Goal: Task Accomplishment & Management: Manage account settings

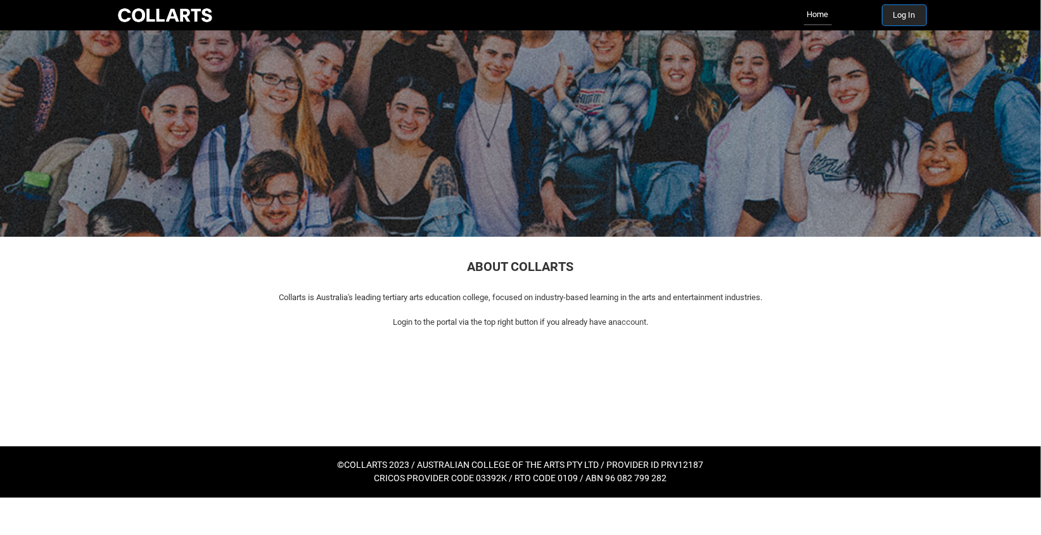
click at [902, 13] on button "Log In" at bounding box center [905, 15] width 44 height 20
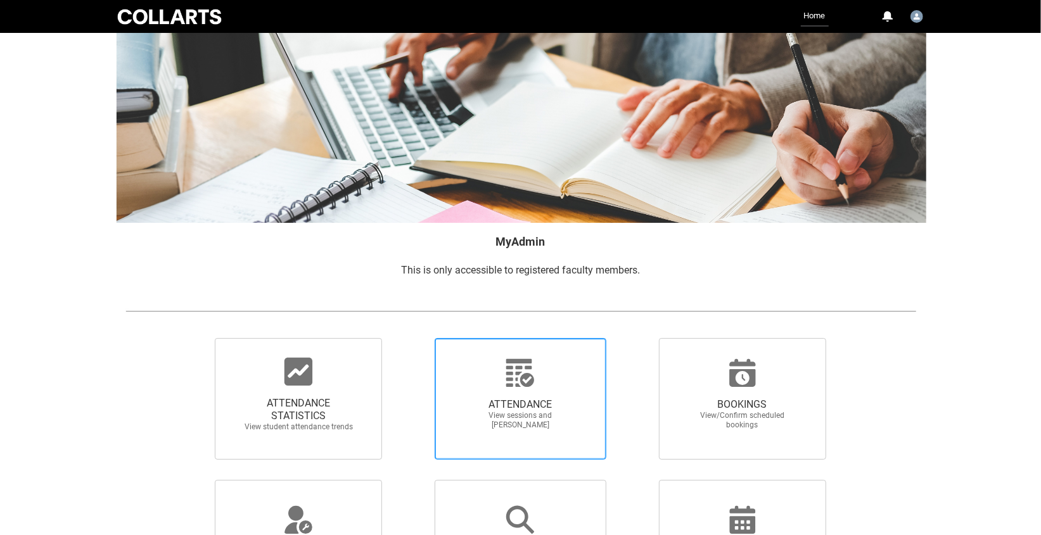
click at [527, 388] on icon at bounding box center [520, 373] width 30 height 30
click at [413, 338] on input "ATTENDANCE View sessions and mark attendance" at bounding box center [413, 338] width 1 height 1
radio input "true"
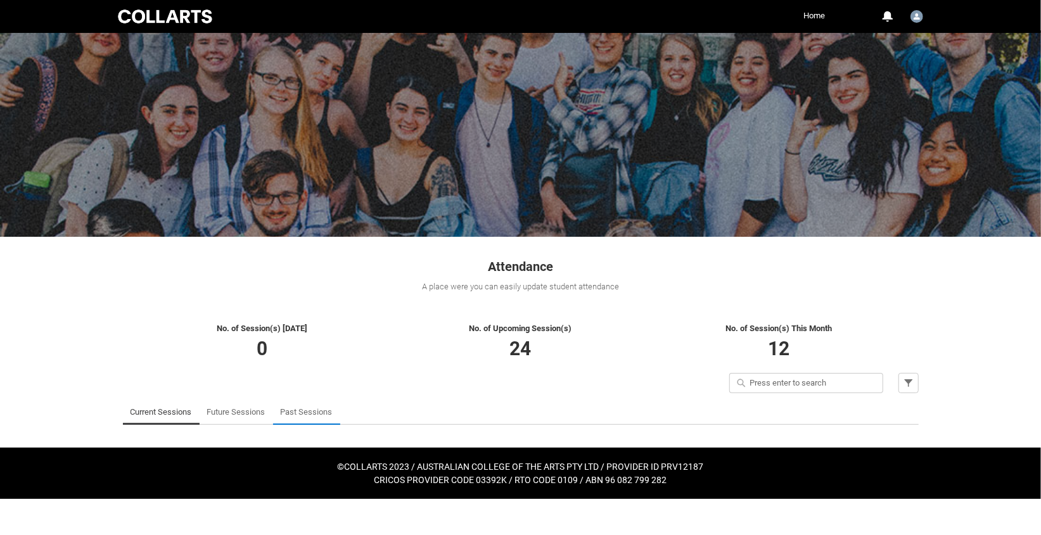
click at [298, 411] on link "Past Sessions" at bounding box center [307, 412] width 52 height 25
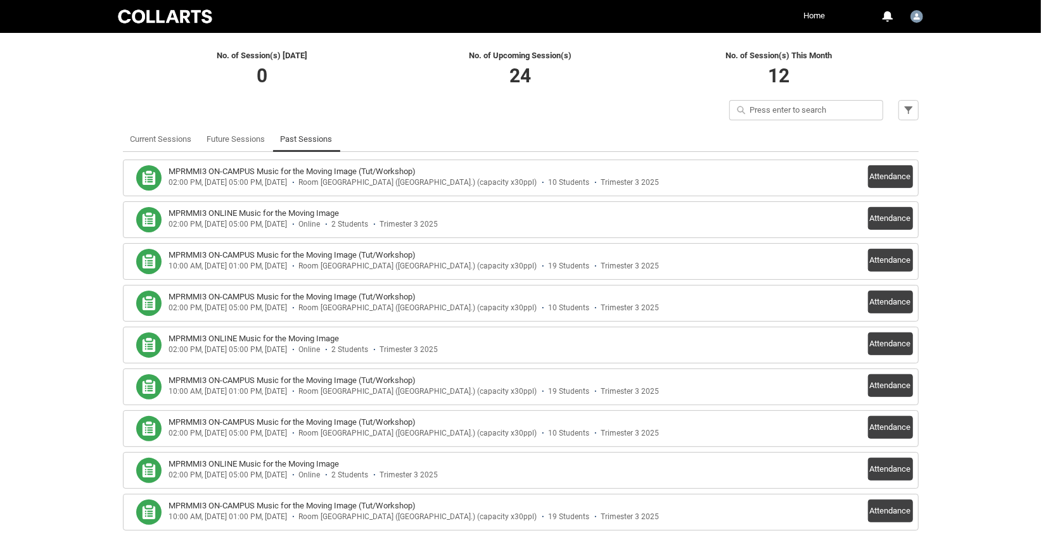
scroll to position [279, 0]
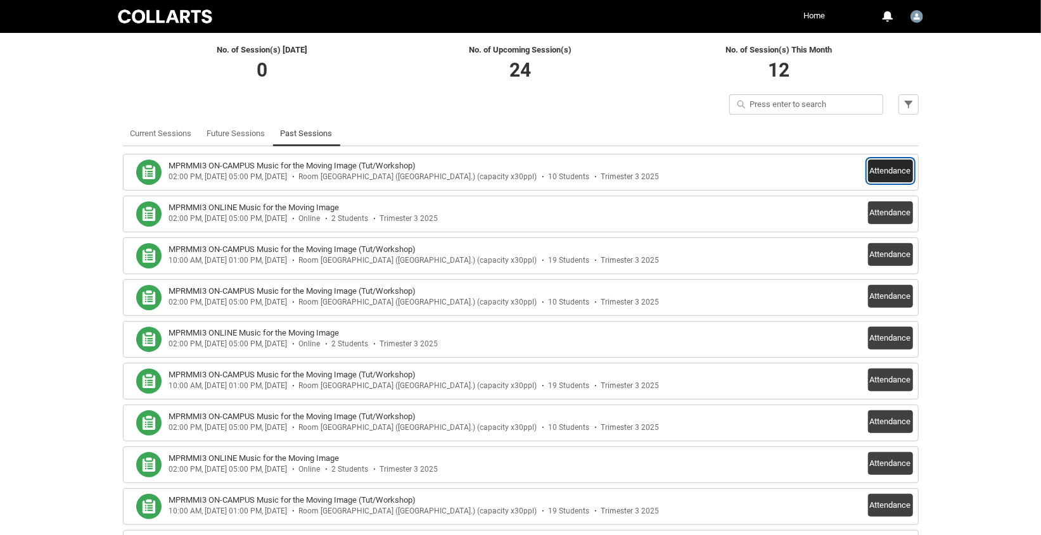
click at [898, 170] on button "Attendance" at bounding box center [890, 171] width 45 height 23
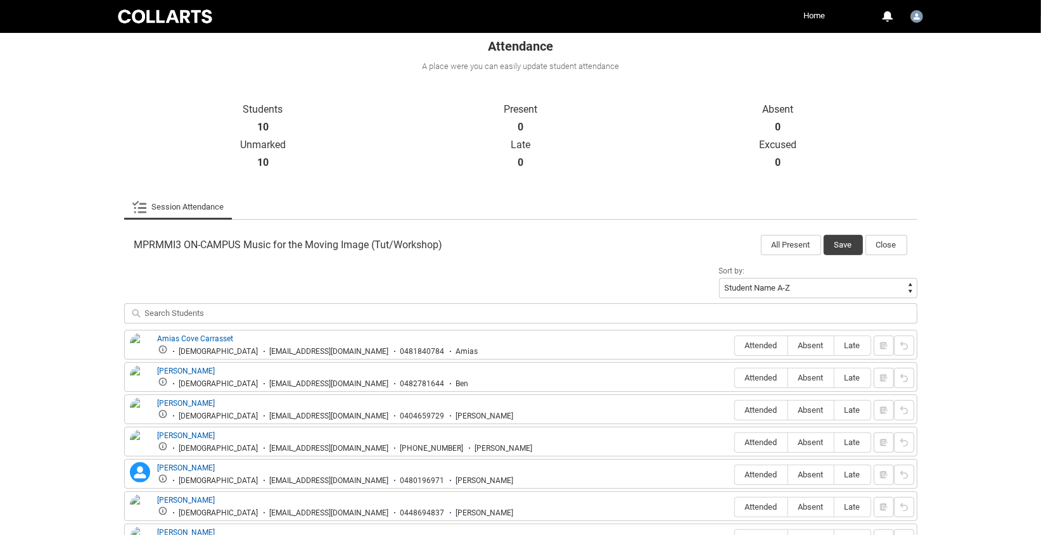
scroll to position [219, 0]
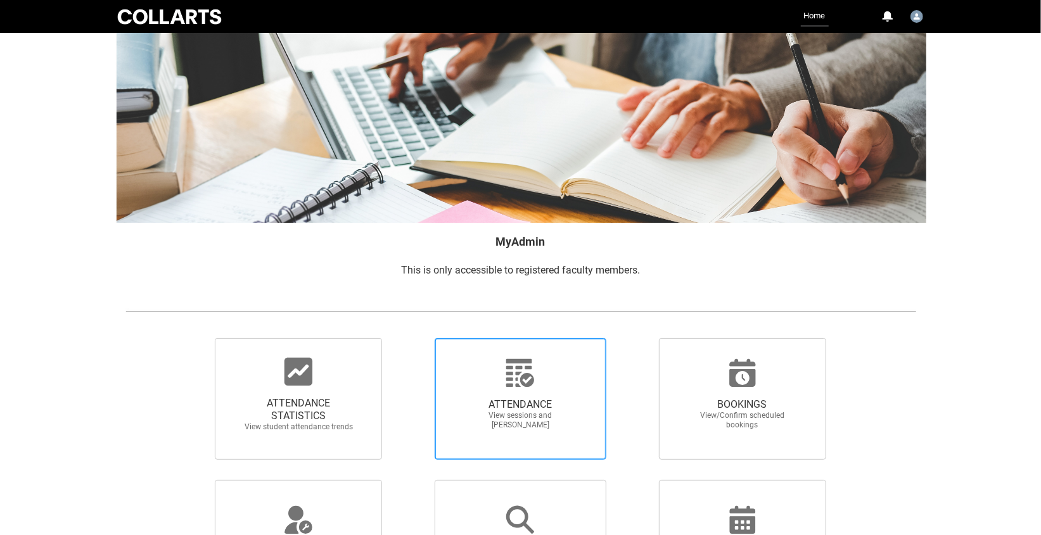
click at [518, 385] on icon at bounding box center [520, 373] width 28 height 28
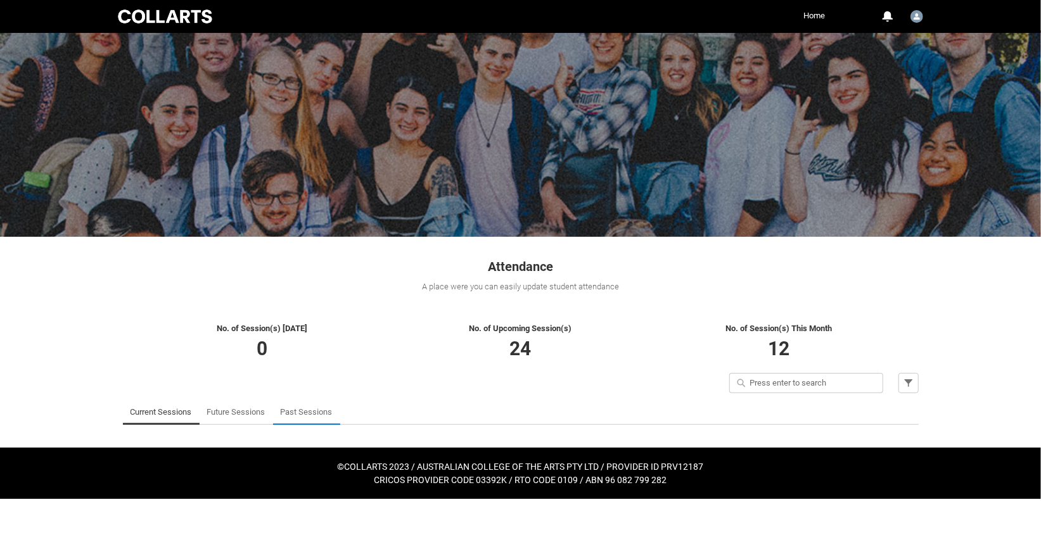
click at [305, 413] on link "Past Sessions" at bounding box center [307, 412] width 52 height 25
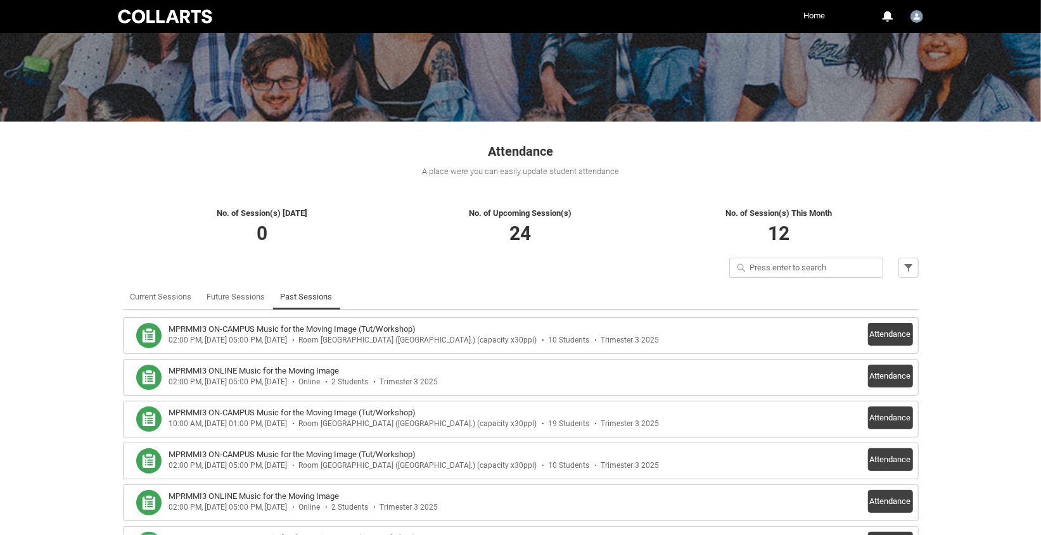
scroll to position [117, 0]
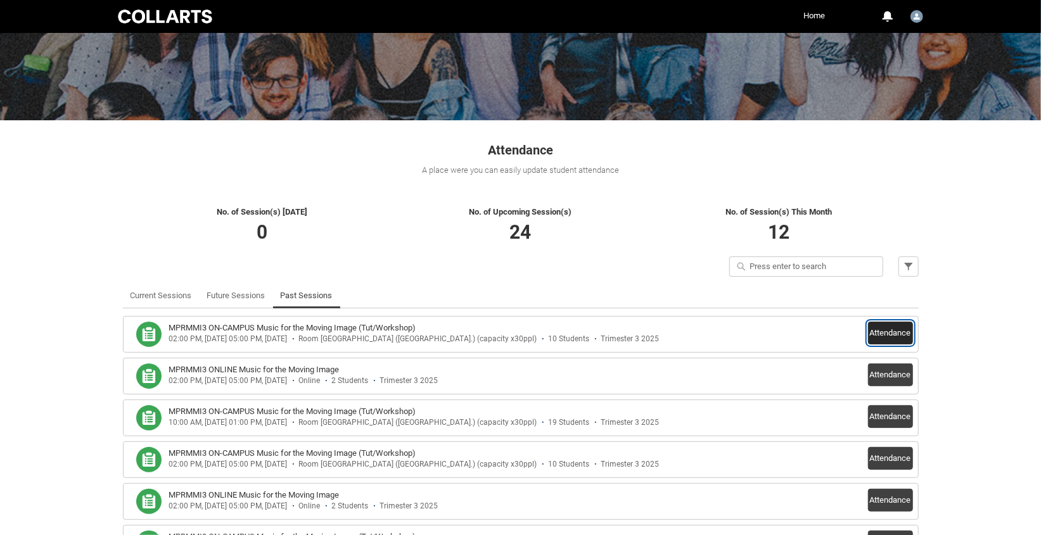
click at [886, 333] on button "Attendance" at bounding box center [890, 333] width 45 height 23
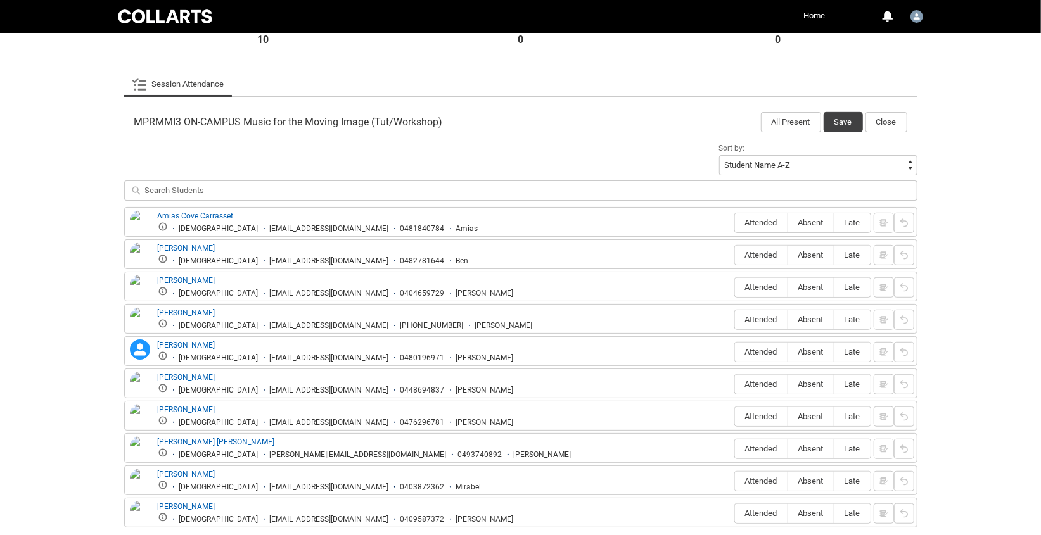
scroll to position [345, 0]
click at [755, 221] on span "Attended" at bounding box center [761, 221] width 53 height 10
click at [735, 221] on input "Attended" at bounding box center [734, 221] width 1 height 1
type lightning-radio-group "Attended"
radio input "true"
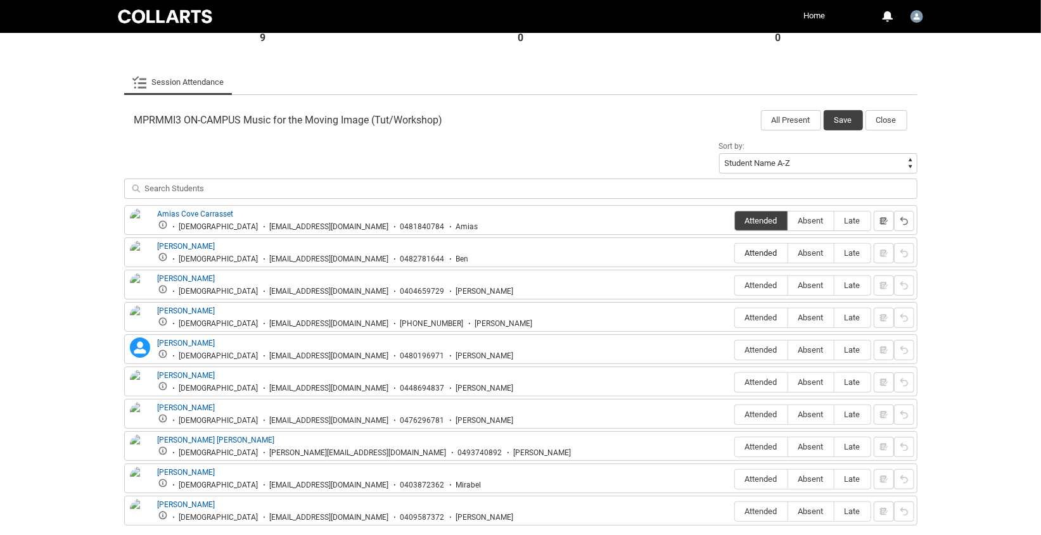
click at [756, 253] on span "Attended" at bounding box center [761, 253] width 53 height 10
click at [735, 253] on input "Attended" at bounding box center [734, 253] width 1 height 1
type lightning-radio-group "Attended"
radio input "true"
click at [765, 286] on span "Attended" at bounding box center [761, 286] width 53 height 10
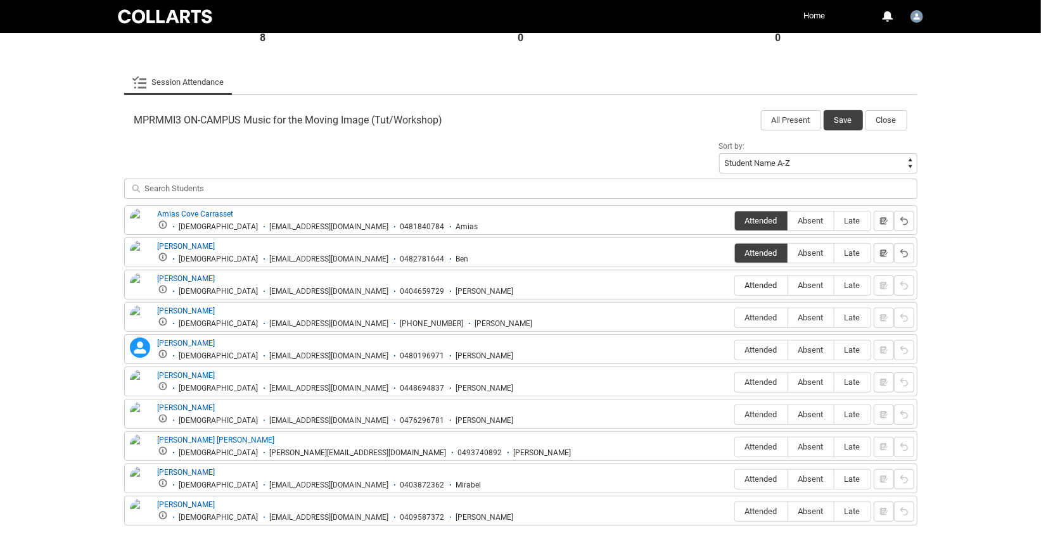
click at [735, 286] on input "Attended" at bounding box center [734, 285] width 1 height 1
type lightning-radio-group "Attended"
radio input "true"
click at [810, 317] on span "Absent" at bounding box center [811, 318] width 46 height 10
click at [788, 317] on input "Absent" at bounding box center [788, 317] width 1 height 1
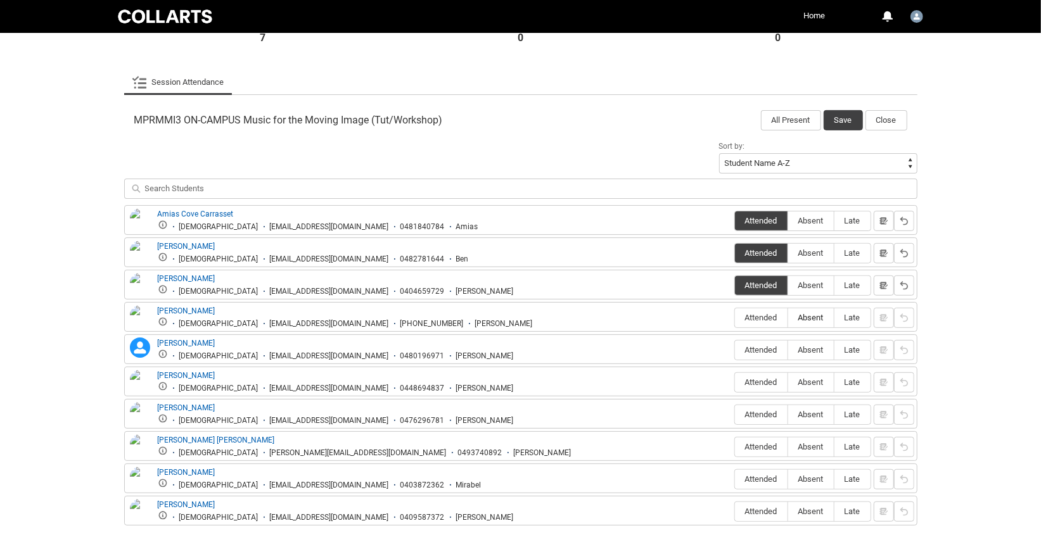
type lightning-radio-group "Absent"
radio input "true"
click at [770, 351] on span "Attended" at bounding box center [761, 350] width 53 height 10
click at [735, 350] on input "Attended" at bounding box center [734, 350] width 1 height 1
type lightning-radio-group "Attended"
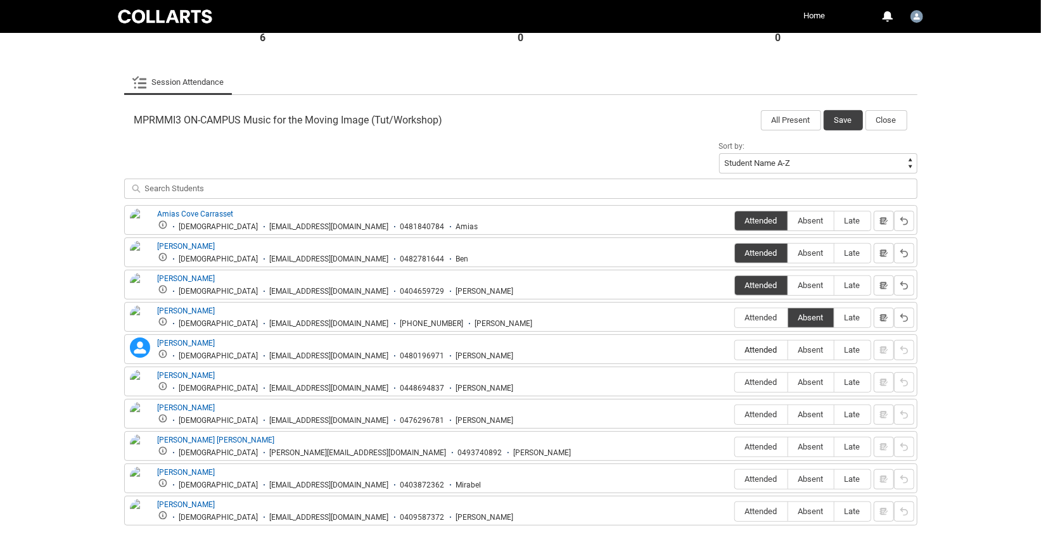
radio input "true"
click at [760, 382] on span "Attended" at bounding box center [761, 383] width 53 height 10
click at [735, 382] on input "Attended" at bounding box center [734, 382] width 1 height 1
type lightning-radio-group "Attended"
radio input "true"
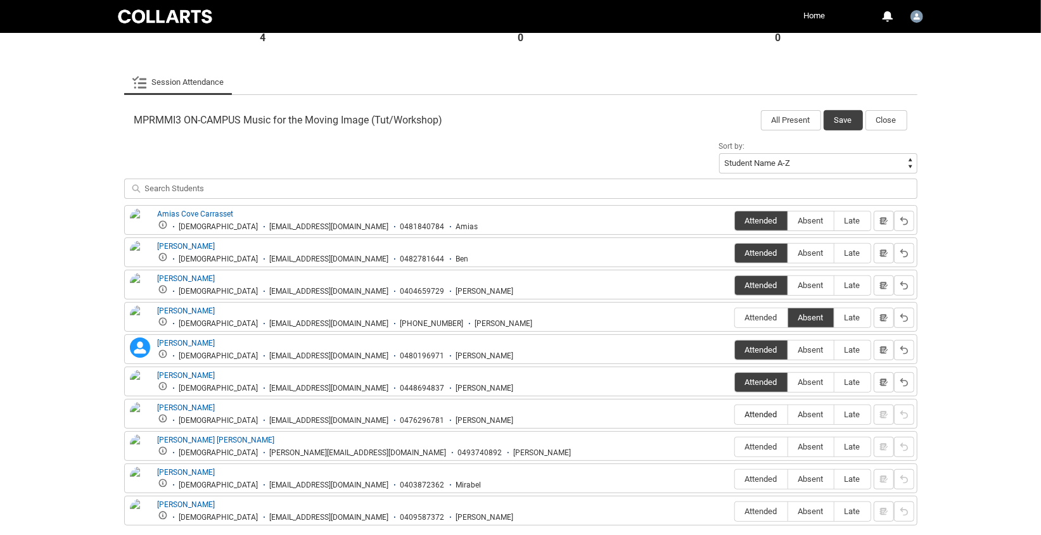
click at [762, 414] on span "Attended" at bounding box center [761, 415] width 53 height 10
click at [735, 414] on input "Attended" at bounding box center [734, 414] width 1 height 1
type lightning-radio-group "Attended"
radio input "true"
click at [765, 445] on span "Attended" at bounding box center [761, 447] width 53 height 10
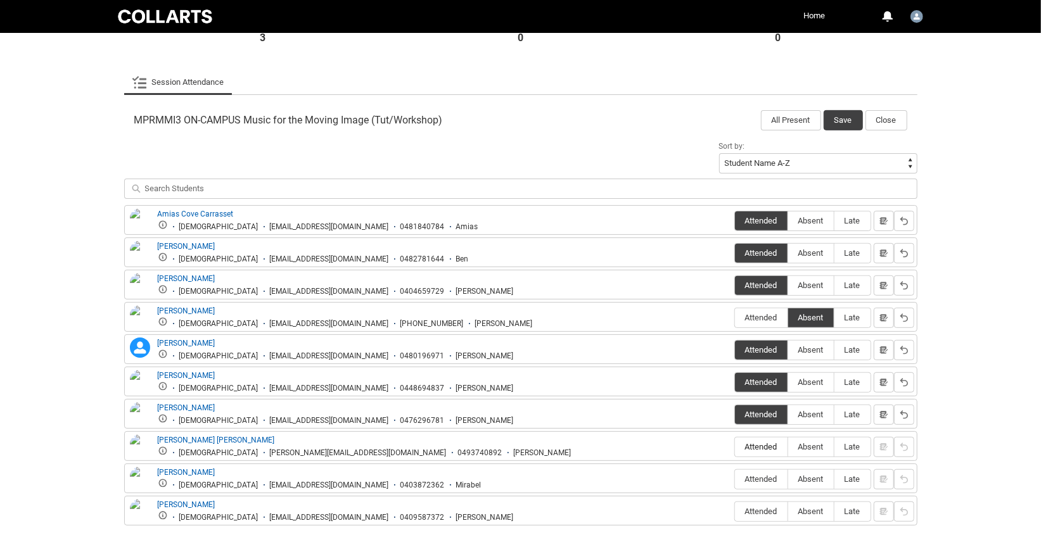
click at [735, 447] on input "Attended" at bounding box center [734, 447] width 1 height 1
type lightning-radio-group "Attended"
radio input "true"
click at [816, 481] on span "Absent" at bounding box center [811, 480] width 46 height 10
click at [788, 480] on input "Absent" at bounding box center [788, 479] width 1 height 1
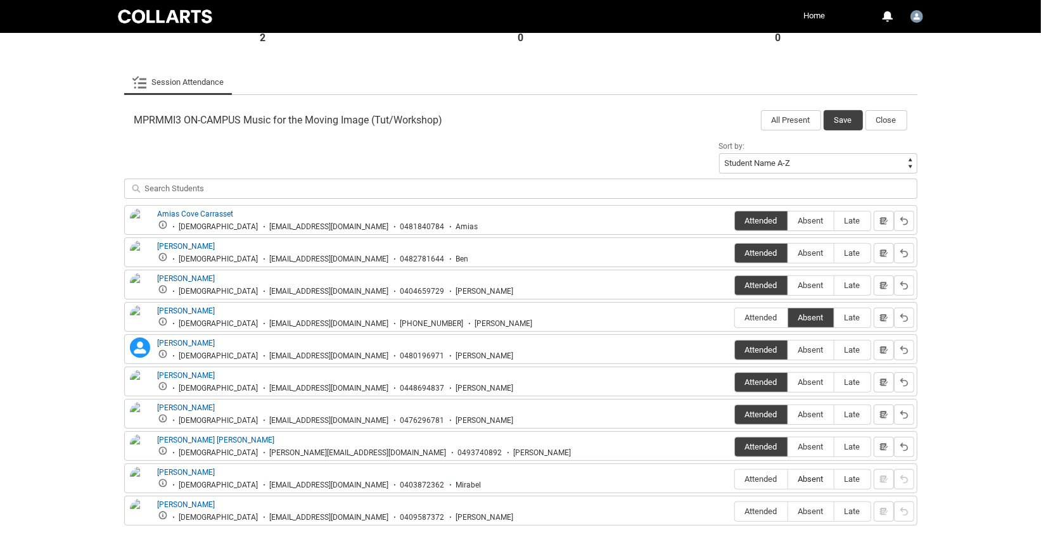
type lightning-radio-group "Absent"
radio input "true"
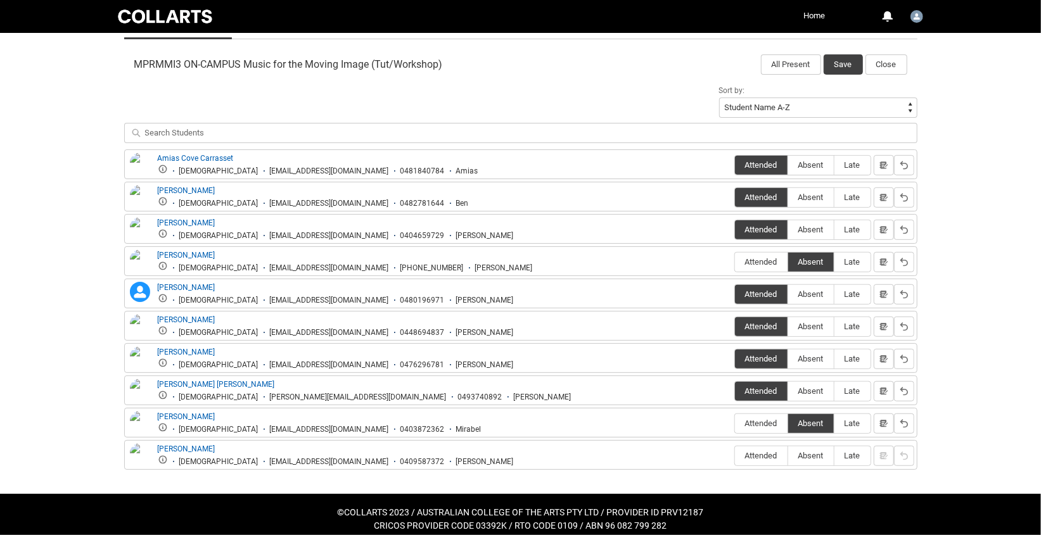
scroll to position [411, 0]
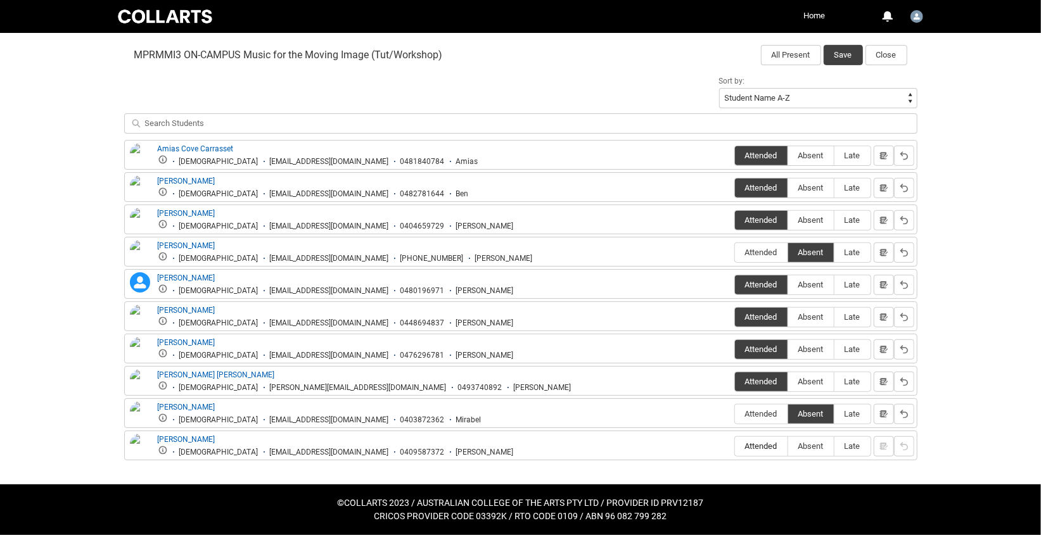
click at [748, 445] on span "Attended" at bounding box center [761, 447] width 53 height 10
click at [735, 446] on input "Attended" at bounding box center [734, 446] width 1 height 1
type lightning-radio-group "Attended"
radio input "true"
click at [845, 54] on button "Save" at bounding box center [843, 55] width 39 height 20
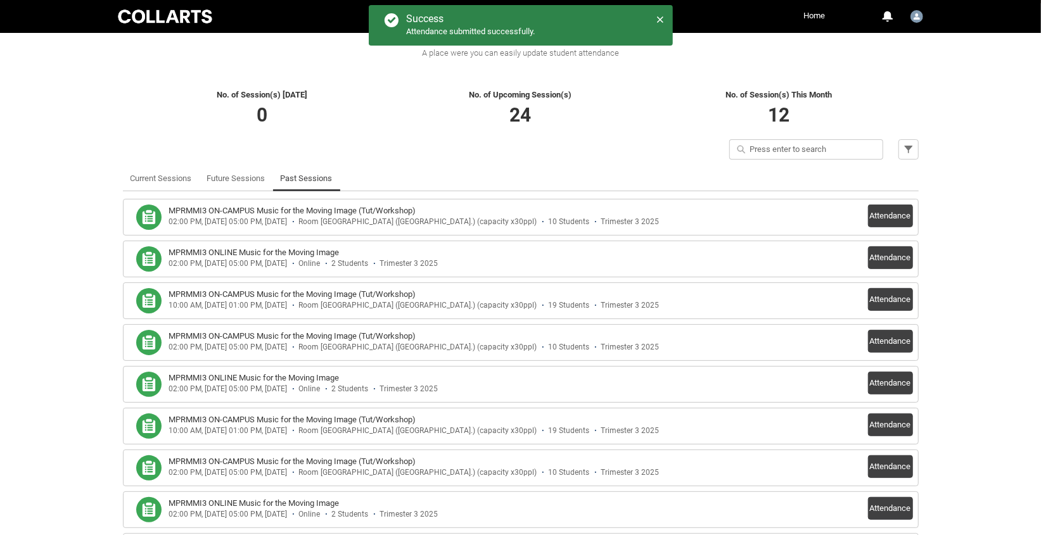
scroll to position [239, 0]
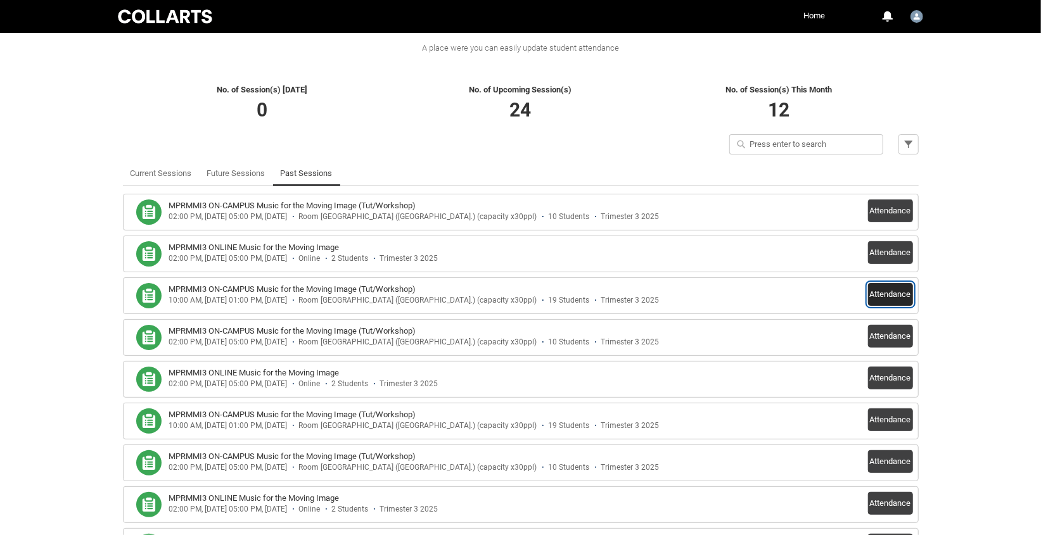
click at [884, 293] on button "Attendance" at bounding box center [890, 294] width 45 height 23
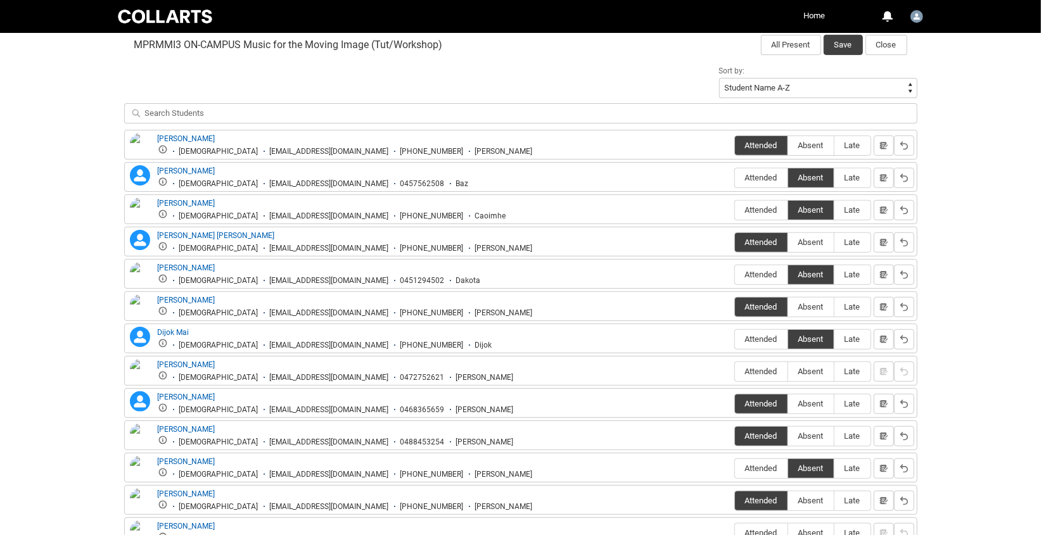
scroll to position [423, 0]
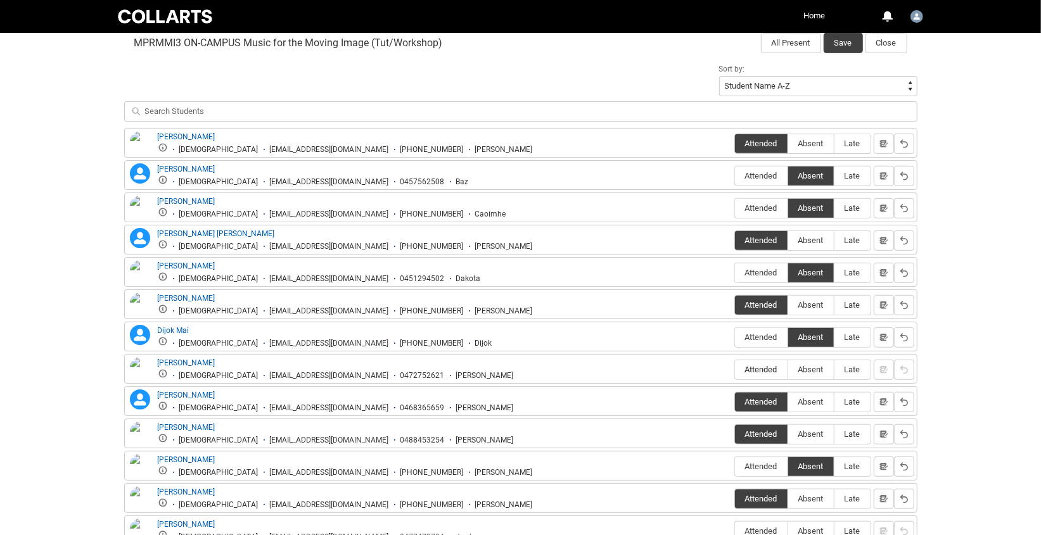
click at [756, 374] on span "Attended" at bounding box center [761, 370] width 53 height 10
click at [735, 370] on input "Attended" at bounding box center [734, 369] width 1 height 1
type lightning-radio-group "Attended"
radio input "true"
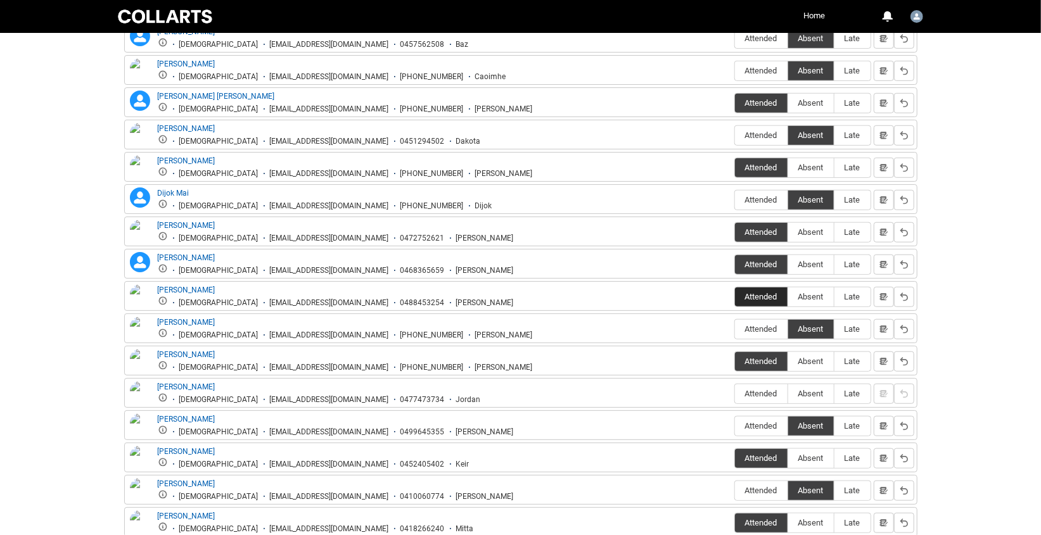
scroll to position [565, 0]
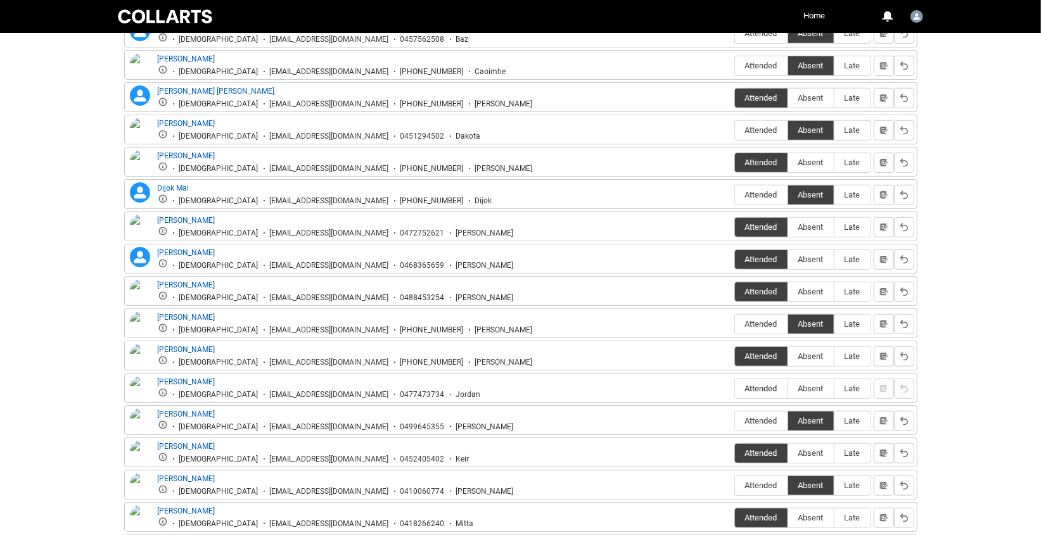
click at [764, 387] on span "Attended" at bounding box center [761, 389] width 53 height 10
click at [735, 388] on input "Attended" at bounding box center [734, 388] width 1 height 1
type lightning-radio-group "Attended"
radio input "true"
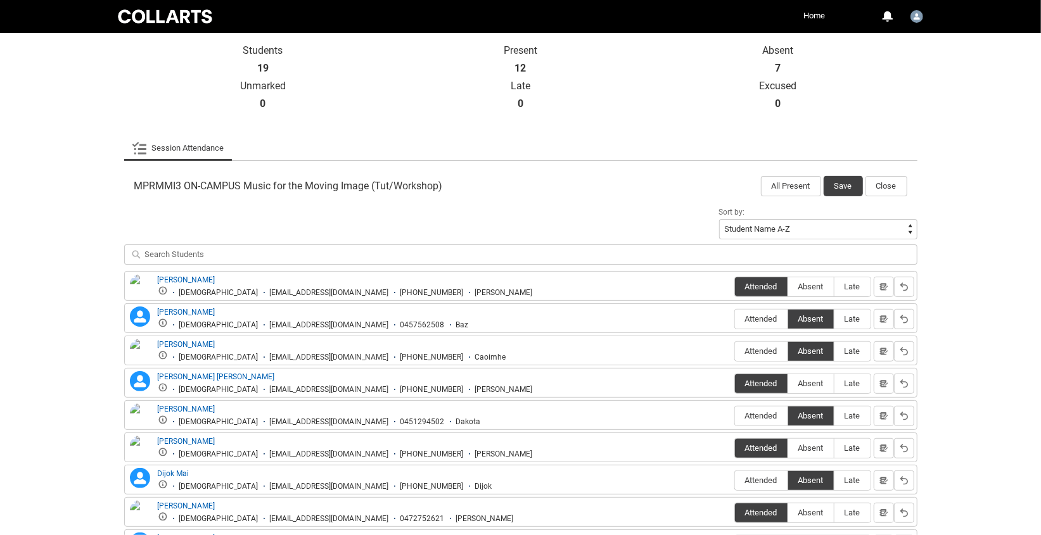
scroll to position [279, 0]
click at [844, 185] on button "Save" at bounding box center [843, 186] width 39 height 20
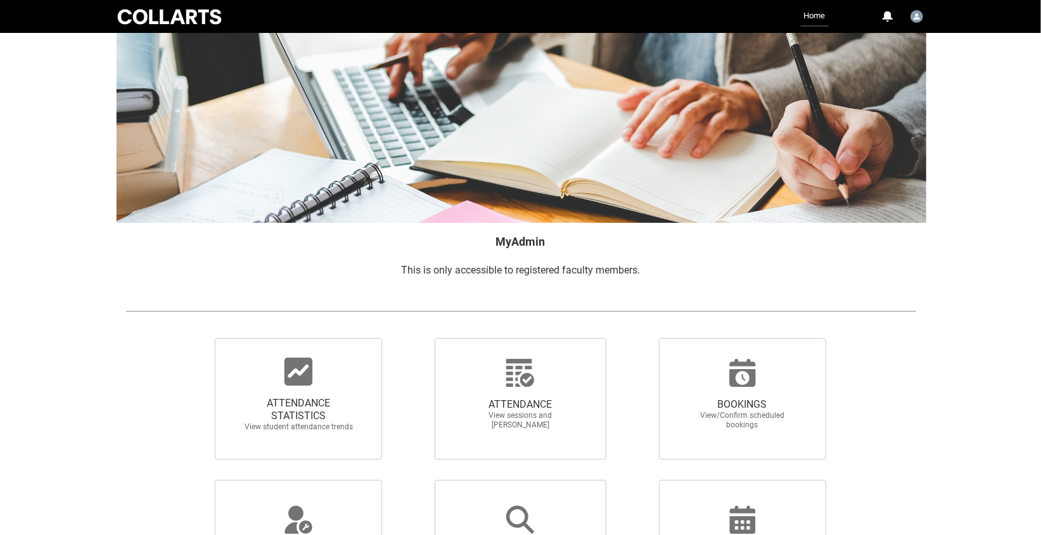
click at [303, 378] on icon at bounding box center [299, 372] width 28 height 28
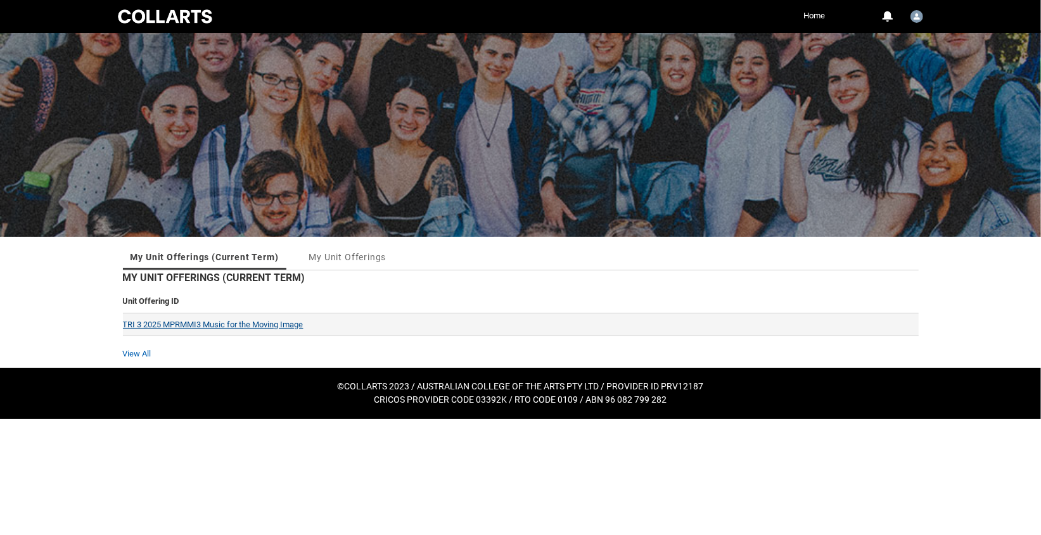
click at [197, 324] on link "TRI 3 2025 MPRMMI3 Music for the Moving Image" at bounding box center [213, 325] width 181 height 10
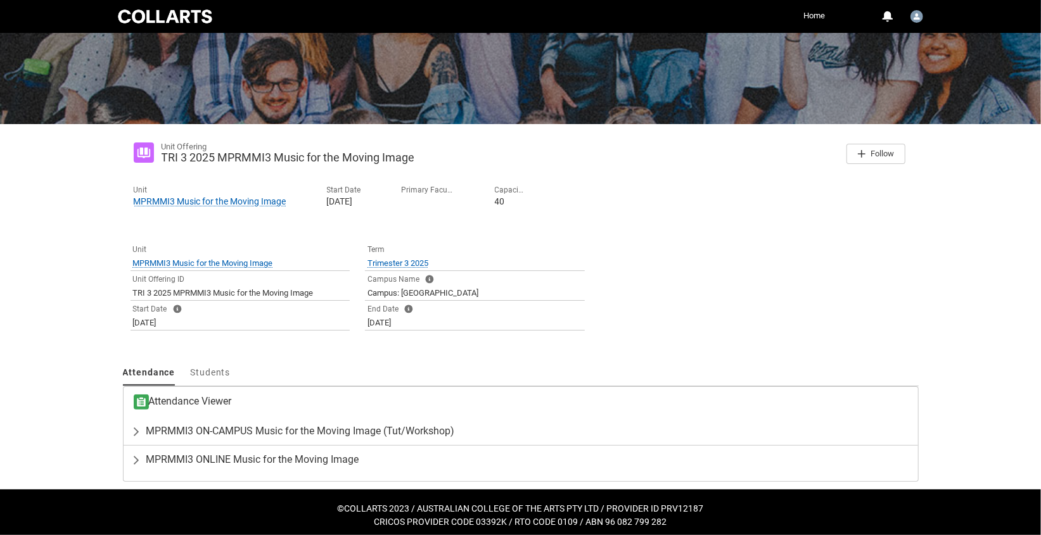
scroll to position [118, 0]
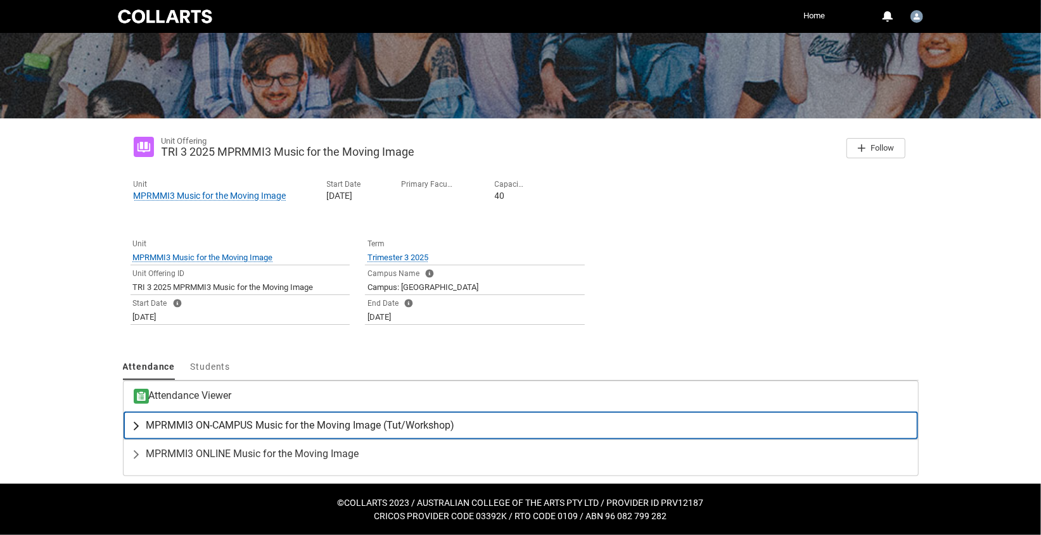
click at [138, 426] on lightning-primitive-icon "button" at bounding box center [138, 425] width 15 height 13
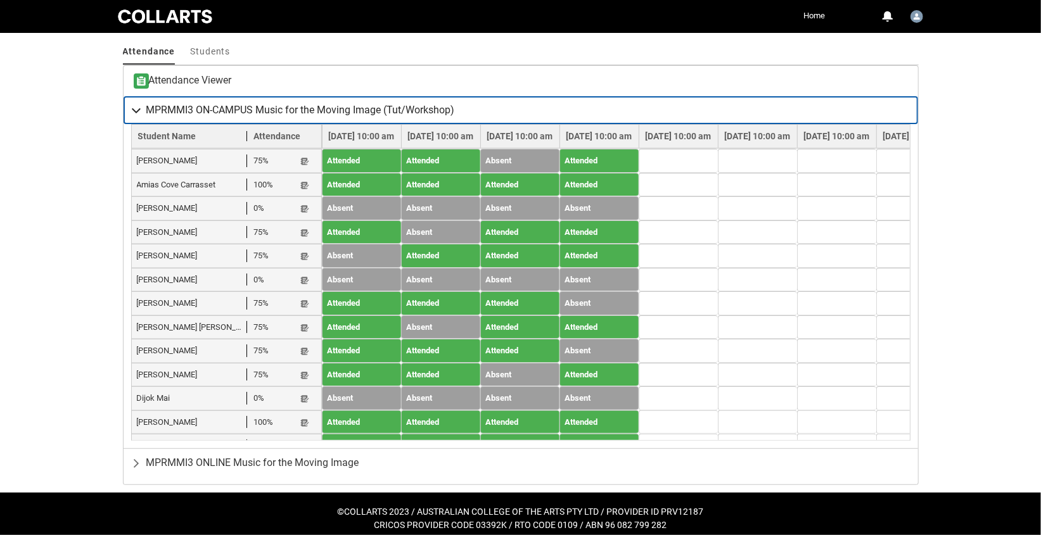
scroll to position [443, 0]
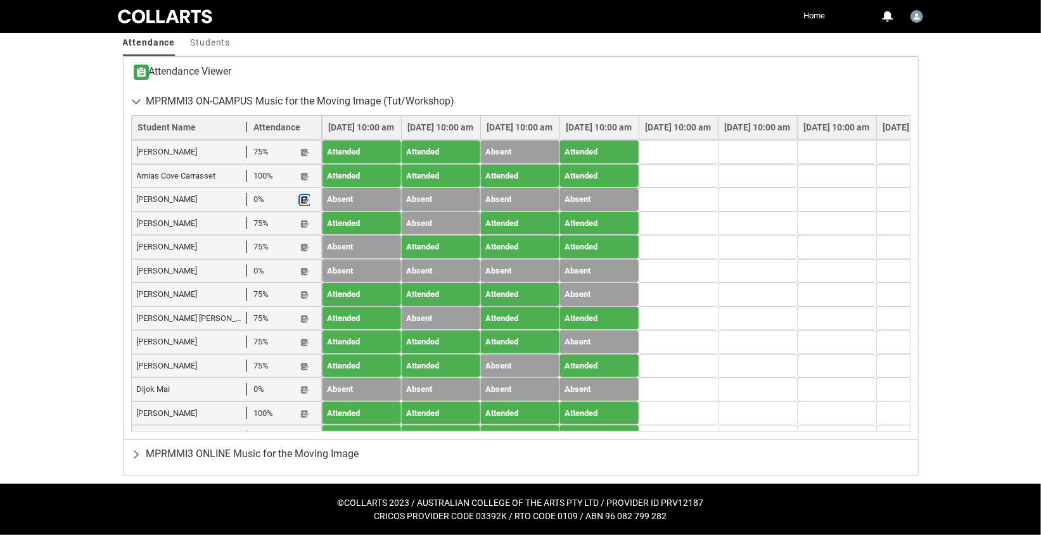
click at [304, 198] on lightning-primitive-icon "button" at bounding box center [304, 201] width 9 height 10
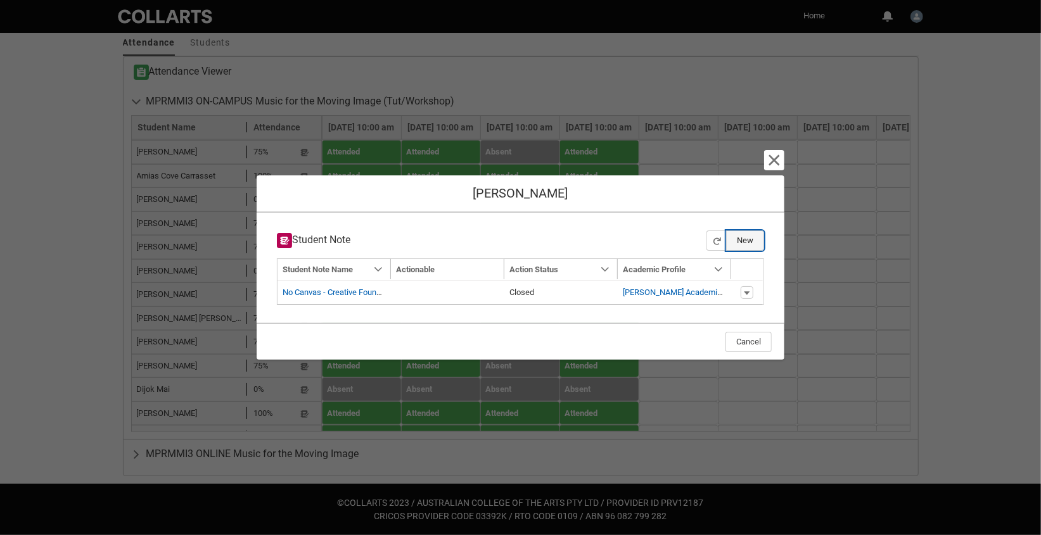
click at [744, 240] on button "New" at bounding box center [745, 241] width 38 height 20
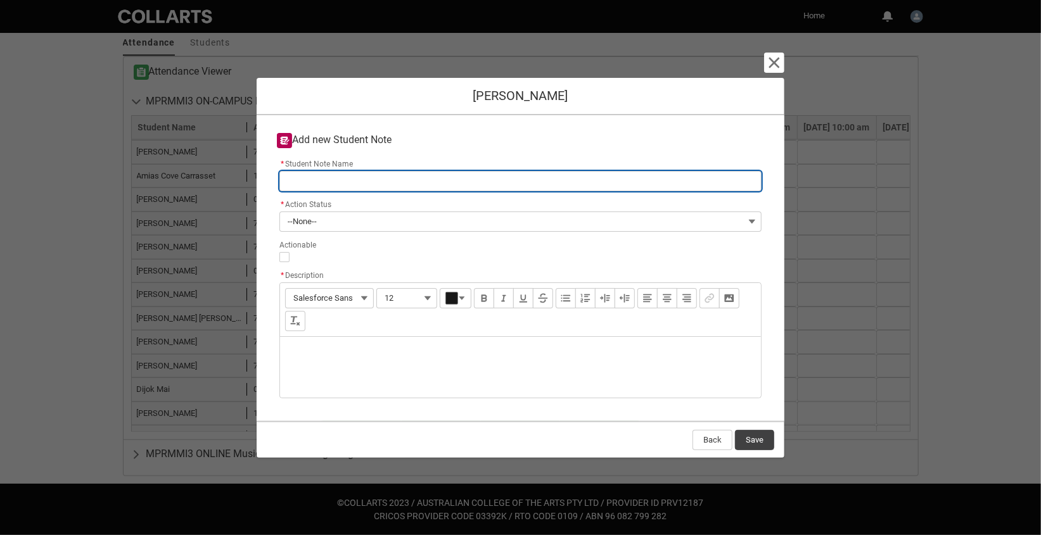
click at [316, 180] on input "* Student Note Name" at bounding box center [520, 181] width 482 height 20
type lightning-primitive-input-simple "A"
type input "A"
type lightning-primitive-input-simple "At"
type input "At"
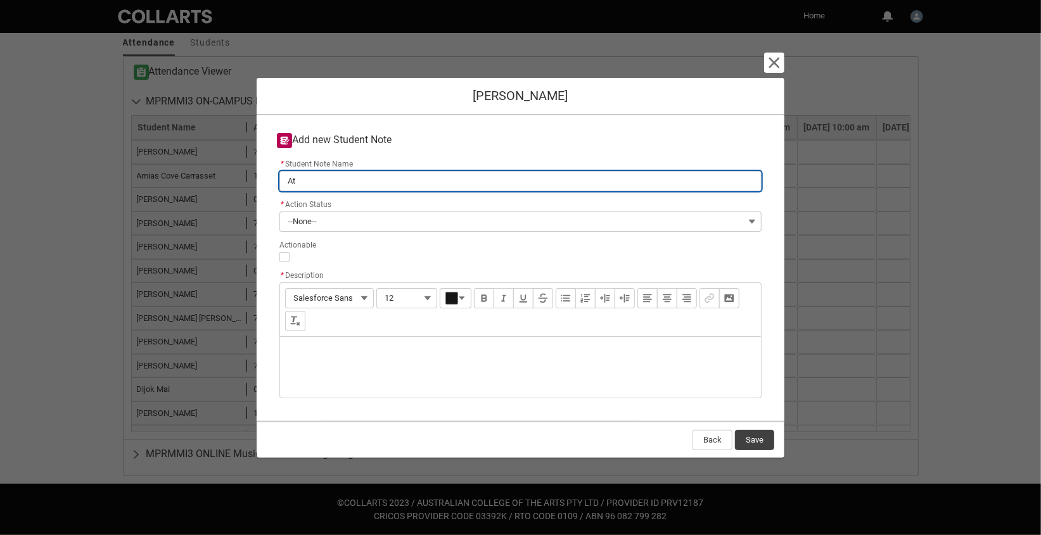
type lightning-primitive-input-simple "Att"
type input "Att"
type lightning-primitive-input-simple "Atte"
type input "Atte"
type lightning-primitive-input-simple "Atten"
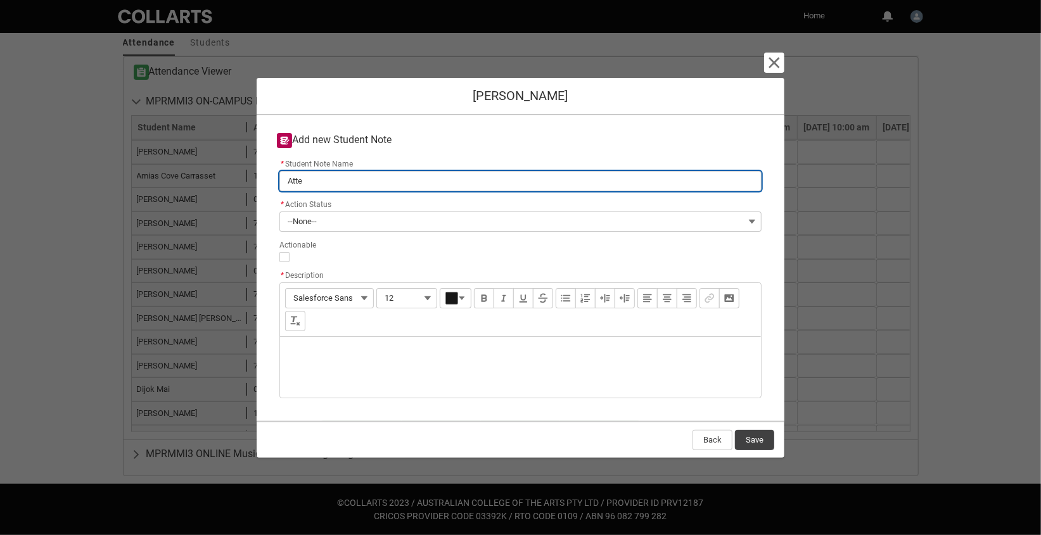
type input "Atten"
type lightning-primitive-input-simple "Attend"
type input "Attend"
type lightning-primitive-input-simple "Attenda"
type input "Attenda"
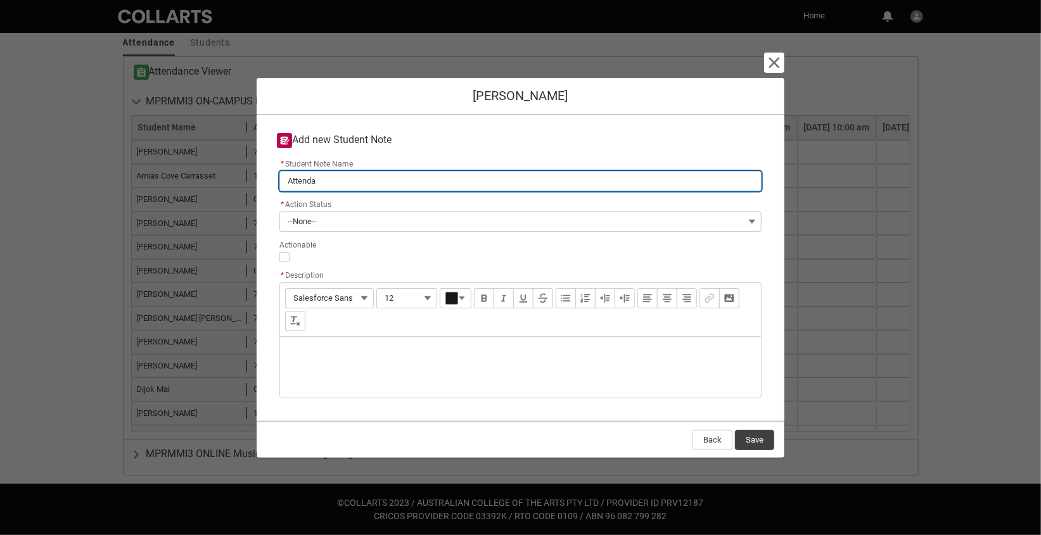
type lightning-primitive-input-simple "Attendan"
type input "Attendan"
type lightning-primitive-input-simple "Attendanc"
type input "Attendanc"
type lightning-primitive-input-simple "Attendance"
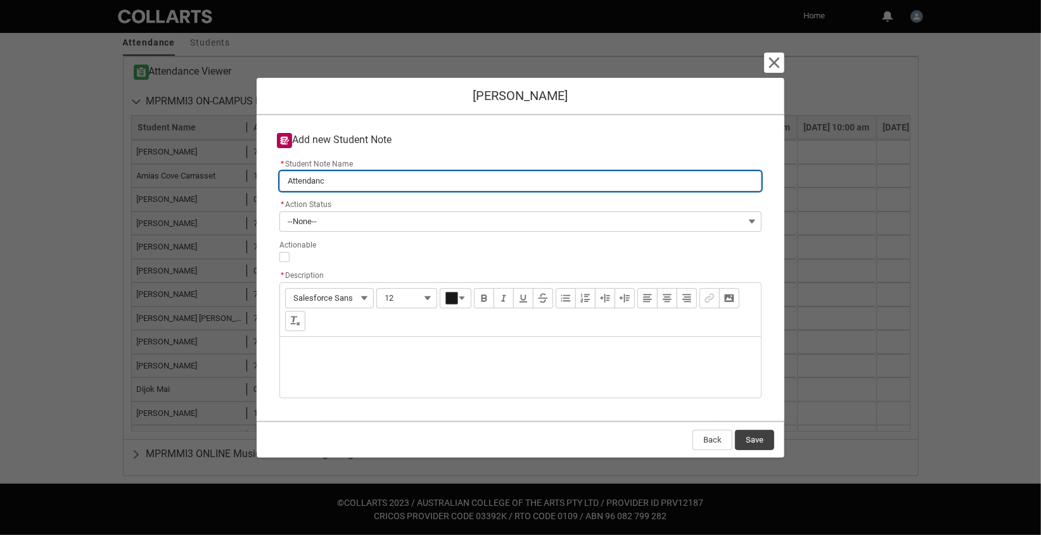
type input "Attendance"
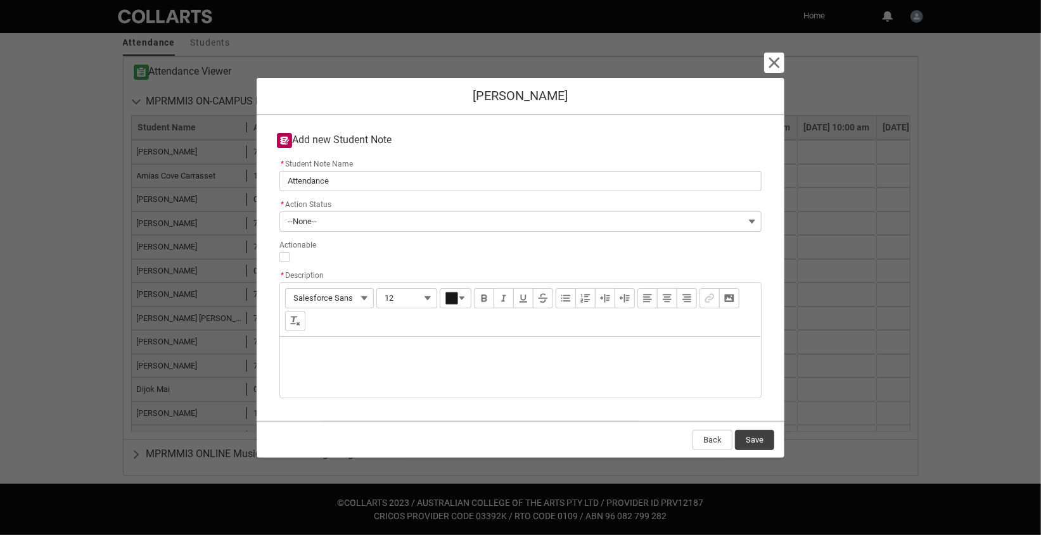
click at [291, 346] on div "Description" at bounding box center [520, 367] width 481 height 61
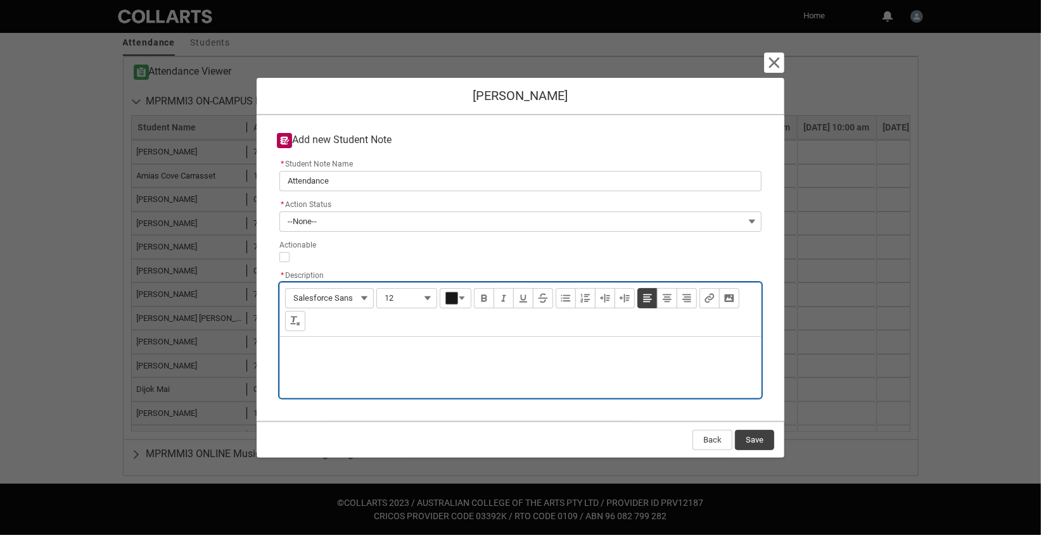
type lightning-input-rich-text "<p>H</p>"
click at [392, 353] on p "Has missed the 1st 4 weeks with no email contact" at bounding box center [520, 353] width 461 height 13
click at [481, 353] on p "Has missed the 1st 4 weeks, with no email contact" at bounding box center [520, 353] width 461 height 13
type lightning-input-rich-text "<p>Has missed the 1st 4 weeks, with no email contact ?</p>"
drag, startPoint x: 486, startPoint y: 351, endPoint x: 266, endPoint y: 344, distance: 220.0
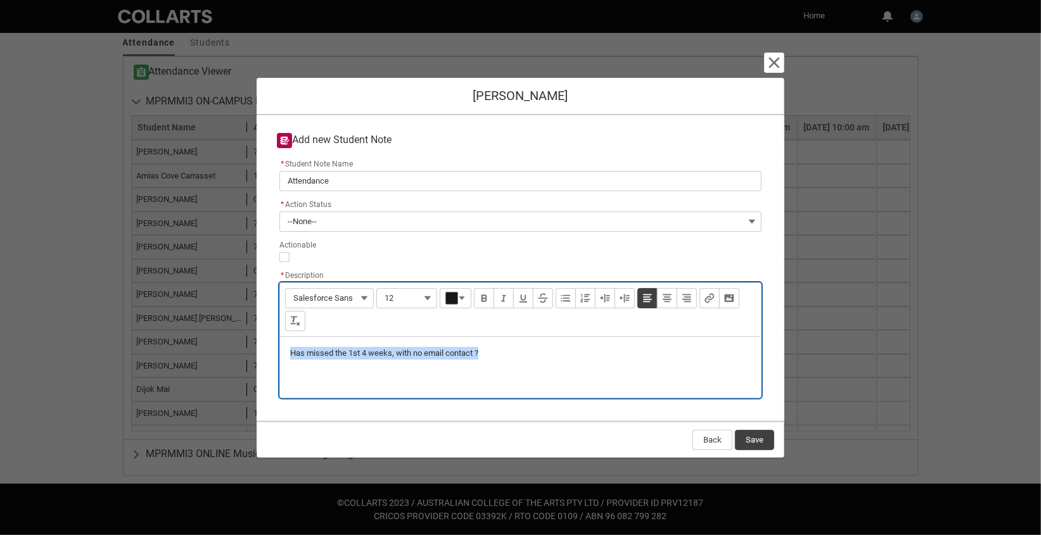
click at [266, 344] on div "Add new Student Note * Student Note Name Attendance * Action Status --None-- Ac…" at bounding box center [521, 268] width 528 height 306
copy p "Has missed the 1st 4 weeks, with no email contact ?"
click at [750, 440] on button "Save" at bounding box center [754, 440] width 39 height 20
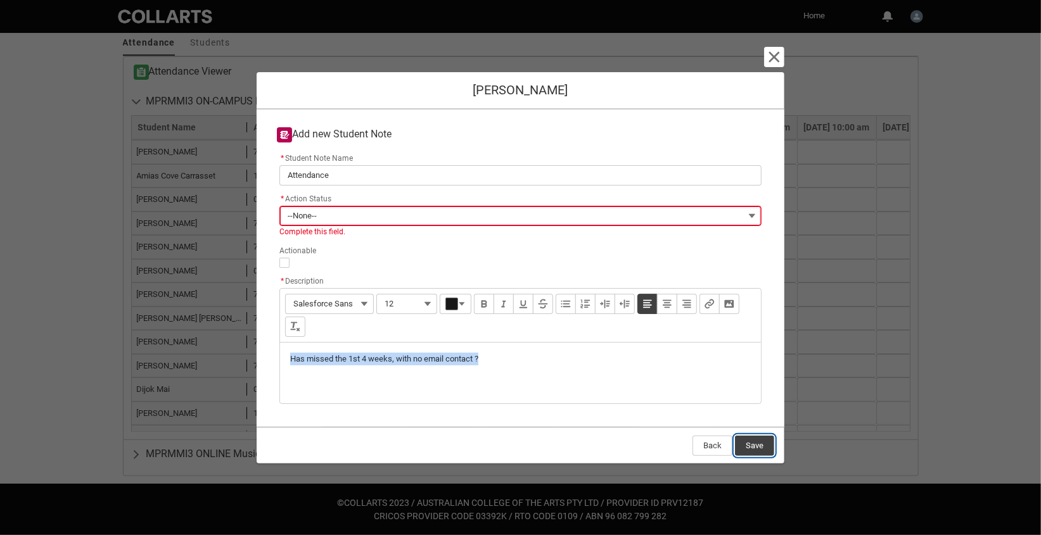
click at [752, 448] on button "Save" at bounding box center [754, 446] width 39 height 20
click at [750, 445] on button "Save" at bounding box center [754, 446] width 39 height 20
click at [776, 54] on lightning-primitive-icon "button" at bounding box center [774, 56] width 15 height 15
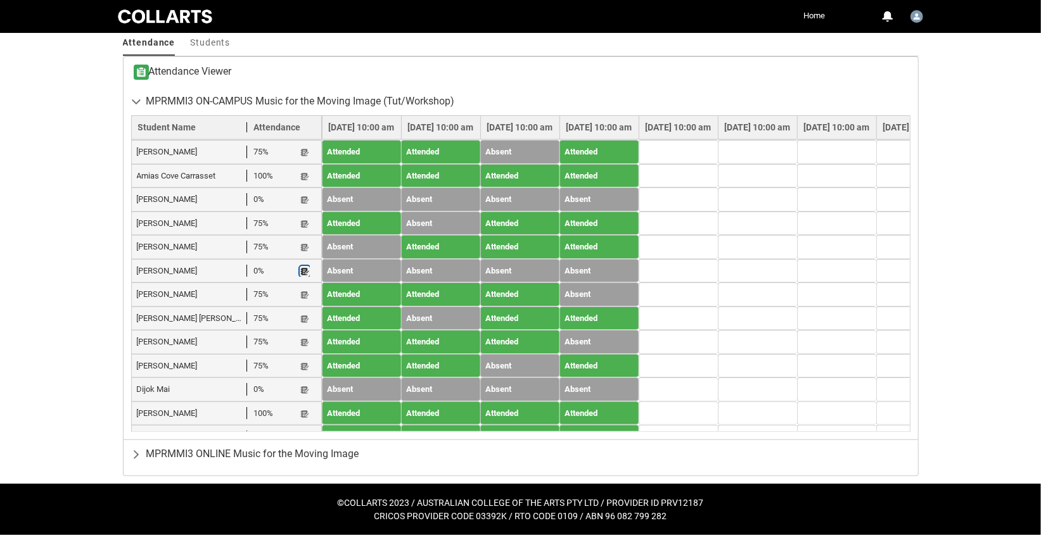
click at [304, 271] on lightning-primitive-icon "button" at bounding box center [304, 272] width 9 height 10
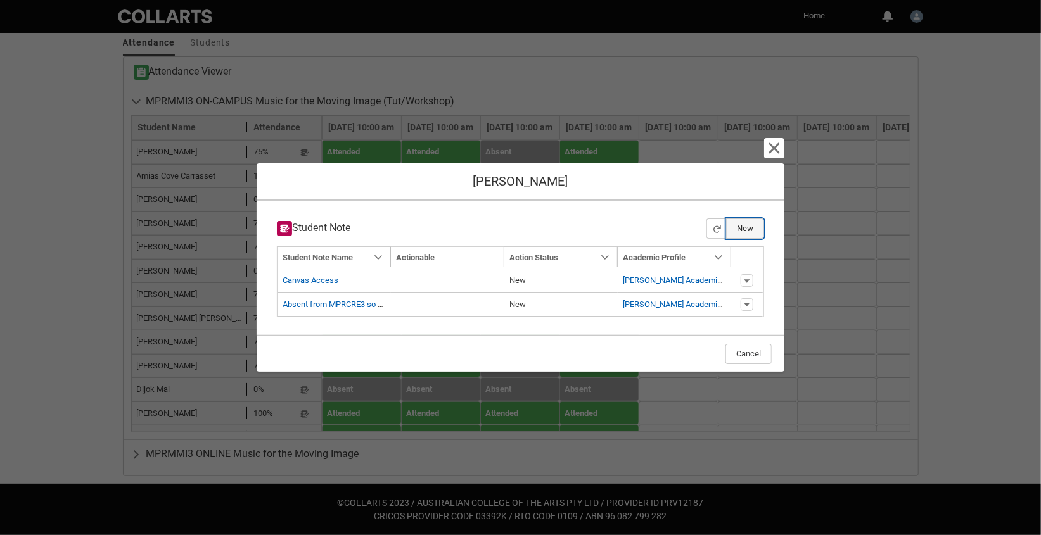
click at [751, 227] on button "New" at bounding box center [745, 229] width 38 height 20
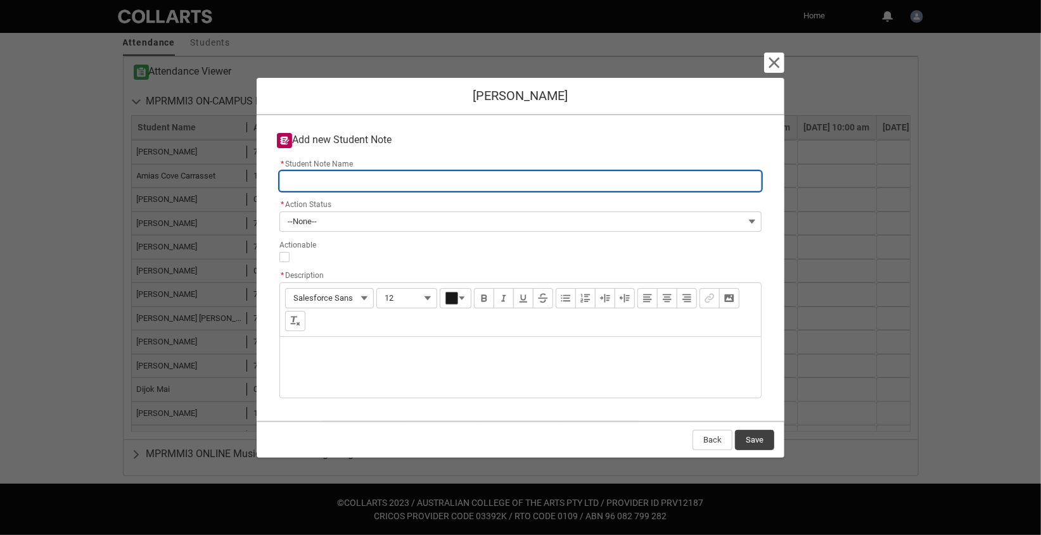
click at [312, 182] on input "* Student Note Name" at bounding box center [520, 181] width 482 height 20
type lightning-primitive-input-simple "Attendance"
type input "Attendance"
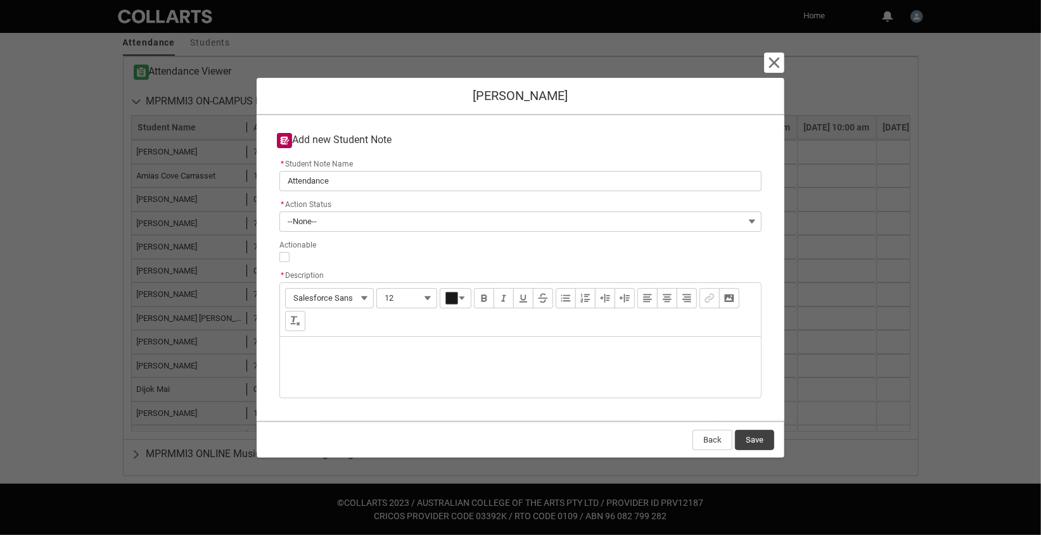
click at [321, 347] on div "Description" at bounding box center [520, 367] width 481 height 61
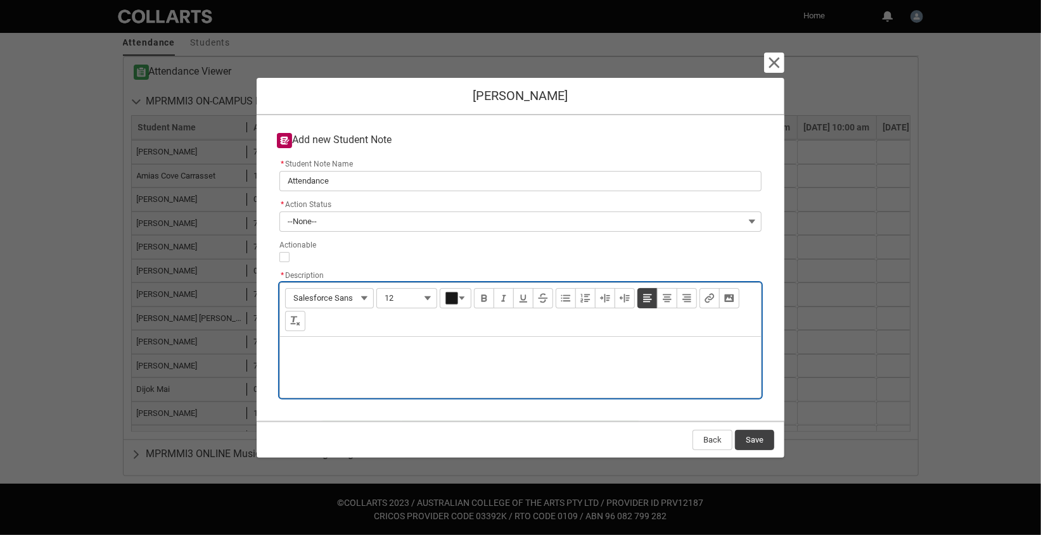
paste div "Description"
type lightning-input-rich-text "<p>Has missed the 1st 4 weeks, with no email contact ?</p>"
click at [755, 439] on button "Save" at bounding box center [754, 440] width 39 height 20
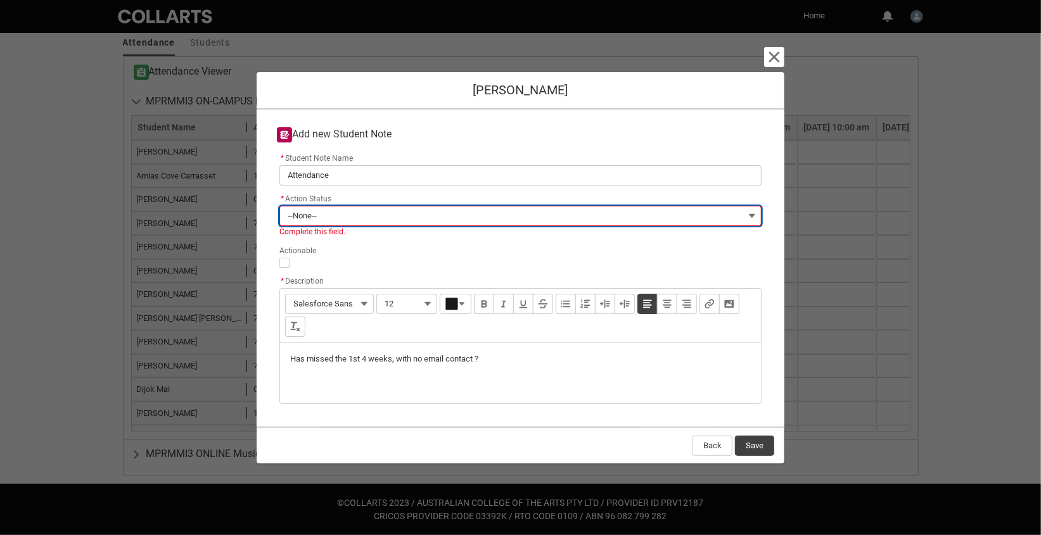
click at [330, 214] on button "--None--" at bounding box center [520, 216] width 482 height 20
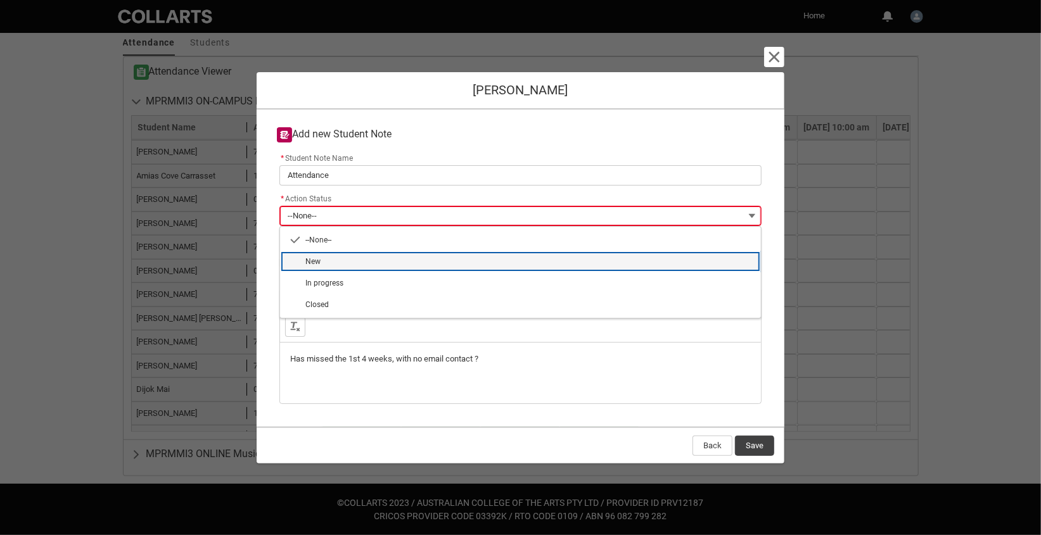
click at [324, 260] on span "New" at bounding box center [529, 261] width 448 height 11
type lightning-combobox "New"
type lightning-picklist "New"
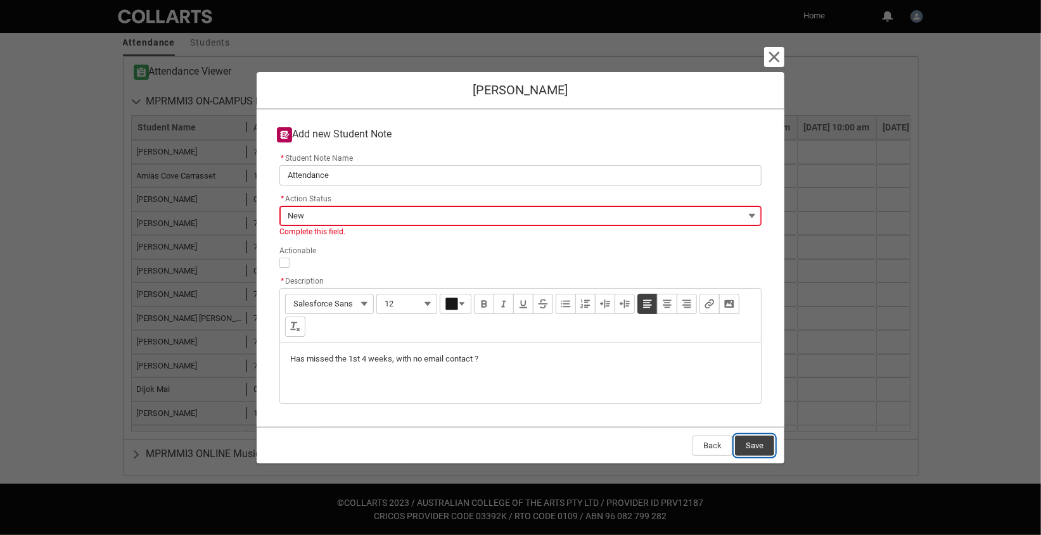
click at [752, 447] on button "Save" at bounding box center [754, 446] width 39 height 20
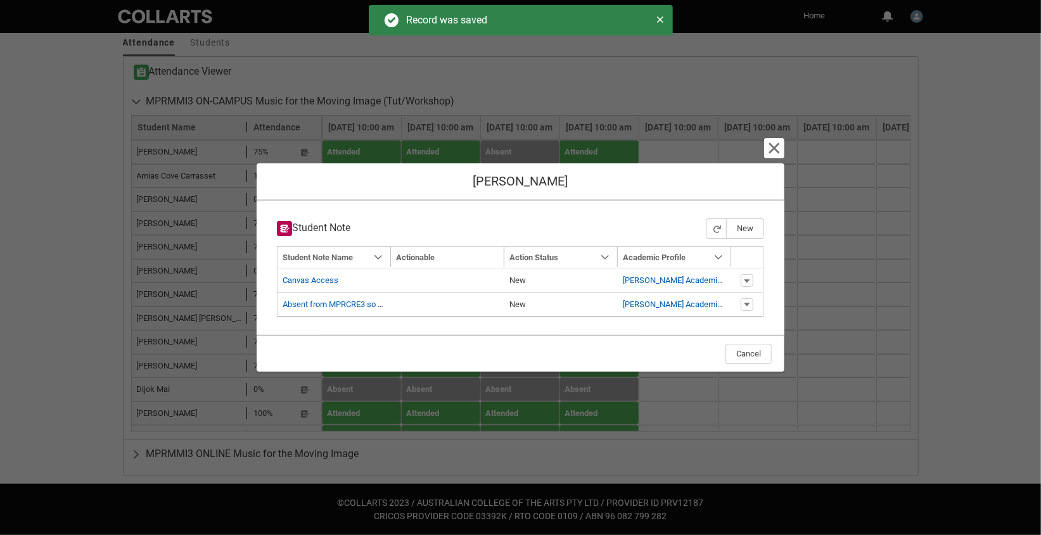
type input "179"
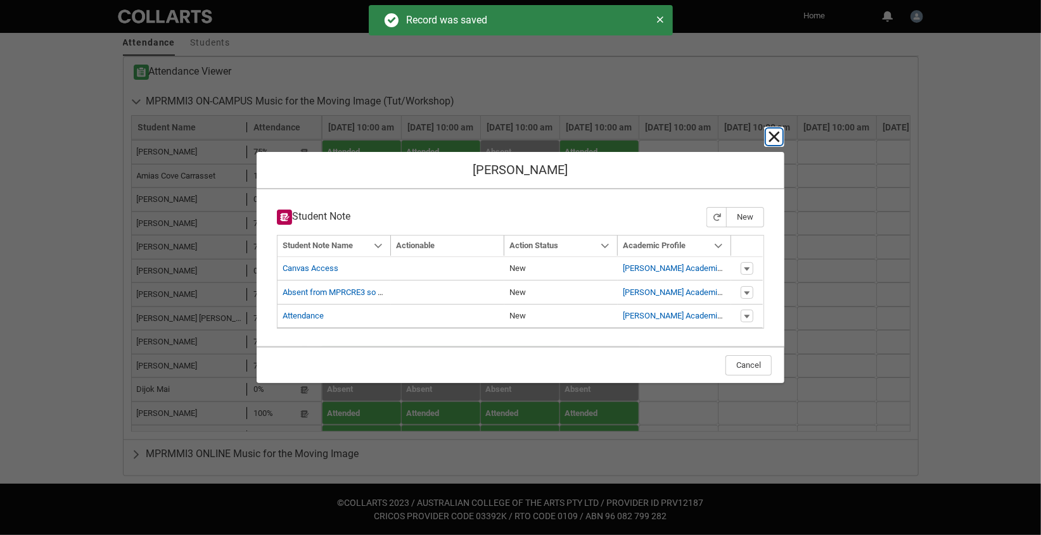
click at [776, 135] on lightning-primitive-icon "button" at bounding box center [774, 136] width 15 height 15
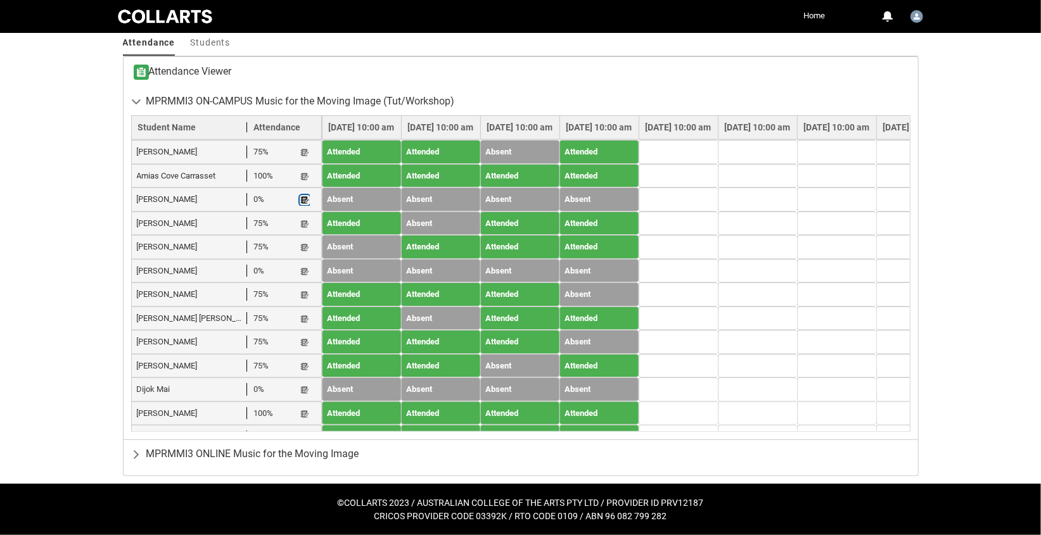
click at [305, 197] on lightning-primitive-icon "button" at bounding box center [304, 201] width 9 height 10
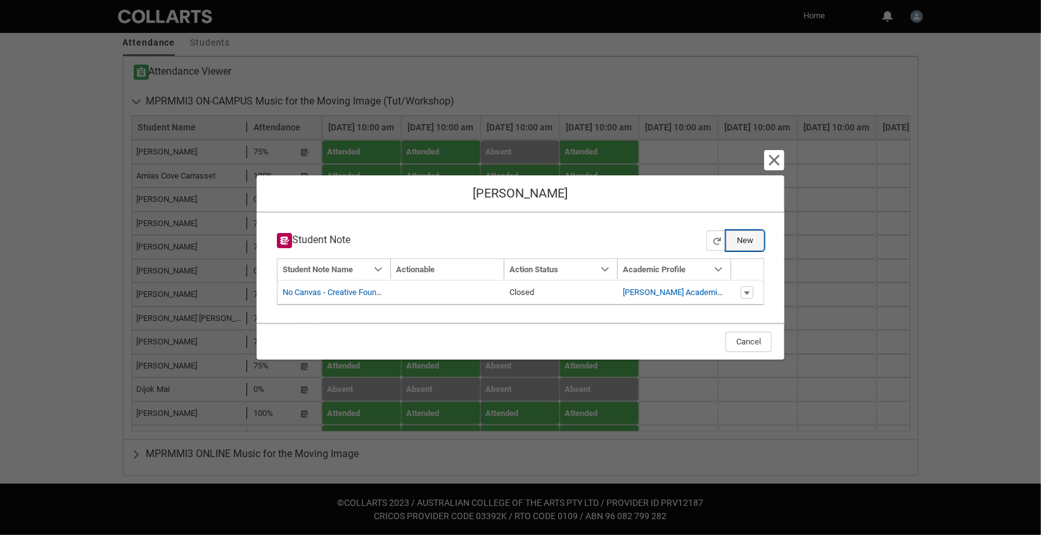
click at [750, 241] on button "New" at bounding box center [745, 241] width 38 height 20
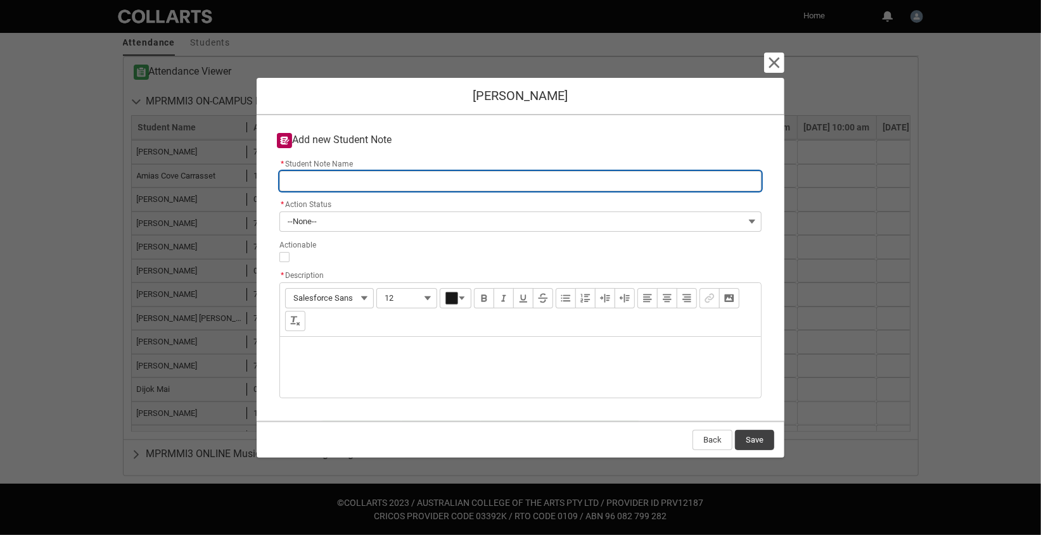
click at [294, 179] on input "* Student Note Name" at bounding box center [520, 181] width 482 height 20
type lightning-primitive-input-simple "Attendance"
type input "Attendance"
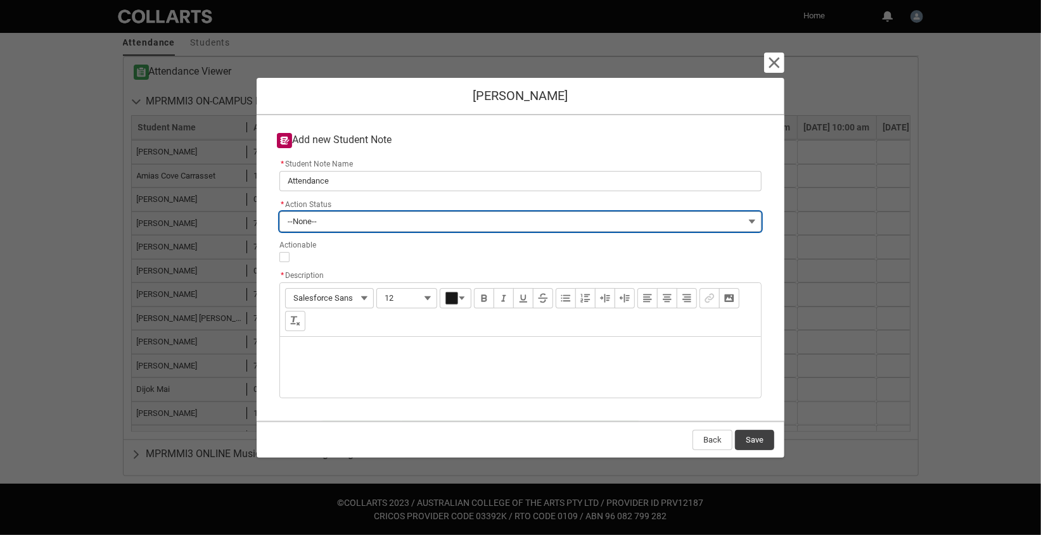
click at [326, 219] on button "--None--" at bounding box center [520, 222] width 482 height 20
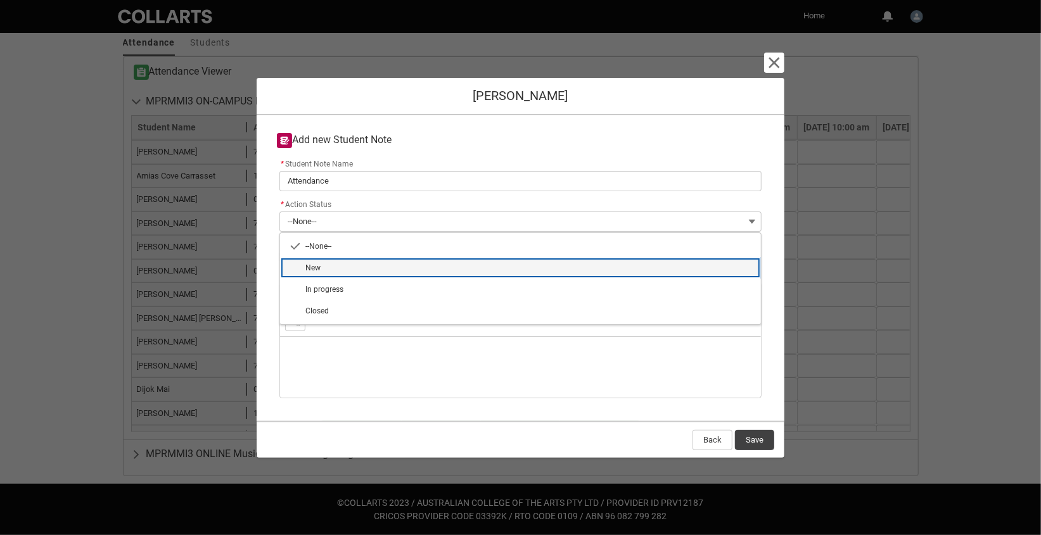
click at [322, 271] on span "New" at bounding box center [529, 267] width 448 height 11
type lightning-combobox "New"
type lightning-picklist "New"
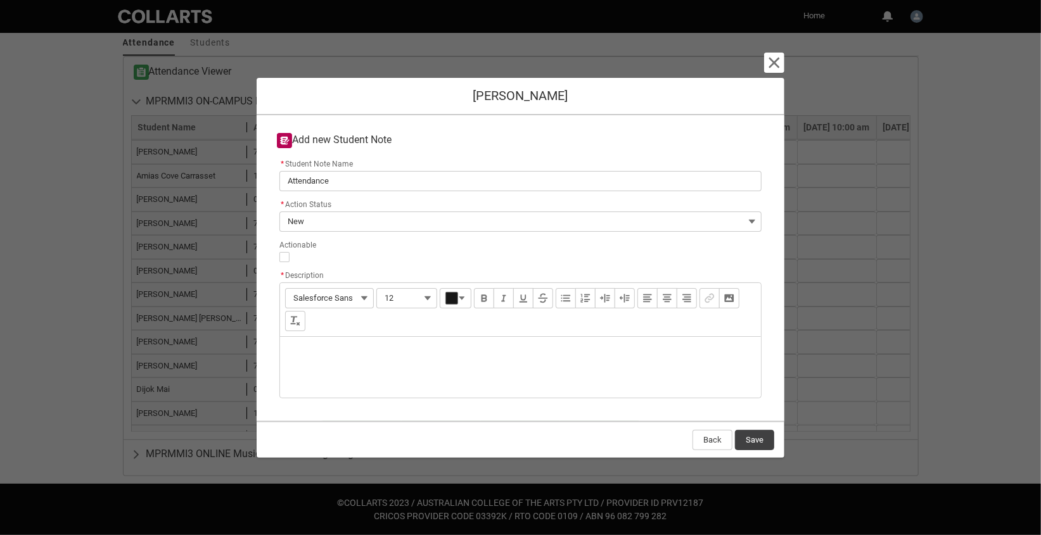
click at [305, 348] on div "Description" at bounding box center [520, 367] width 481 height 61
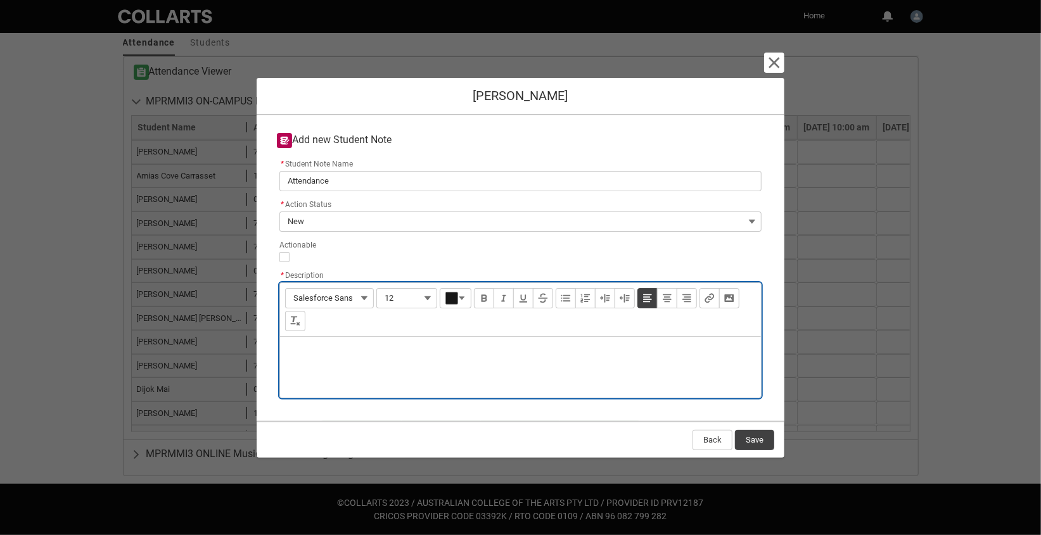
paste div "Description"
type lightning-input-rich-text "<p>Has missed the 1st 4 weeks, with no email contact ?</p>"
click at [757, 440] on button "Save" at bounding box center [754, 440] width 39 height 20
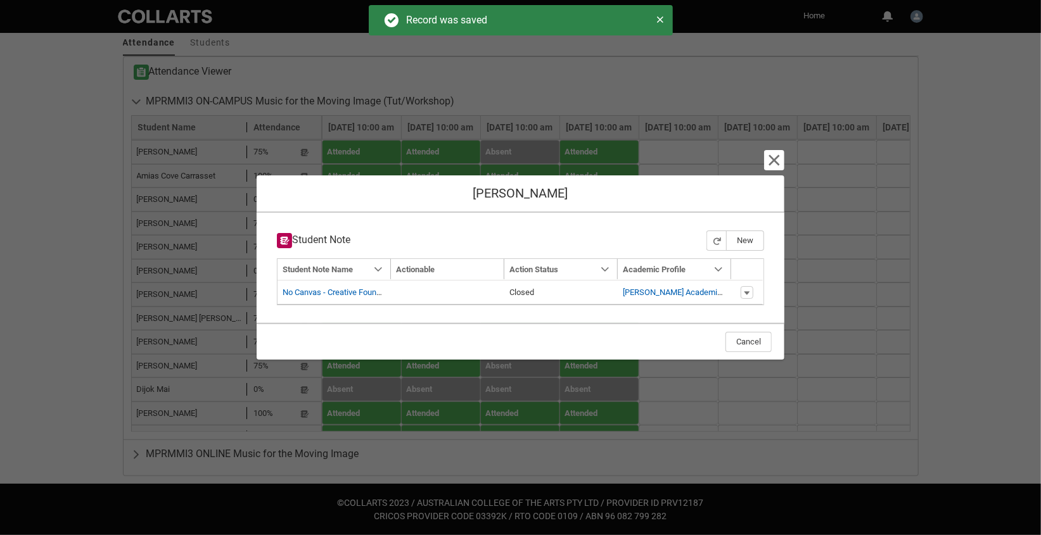
type input "179"
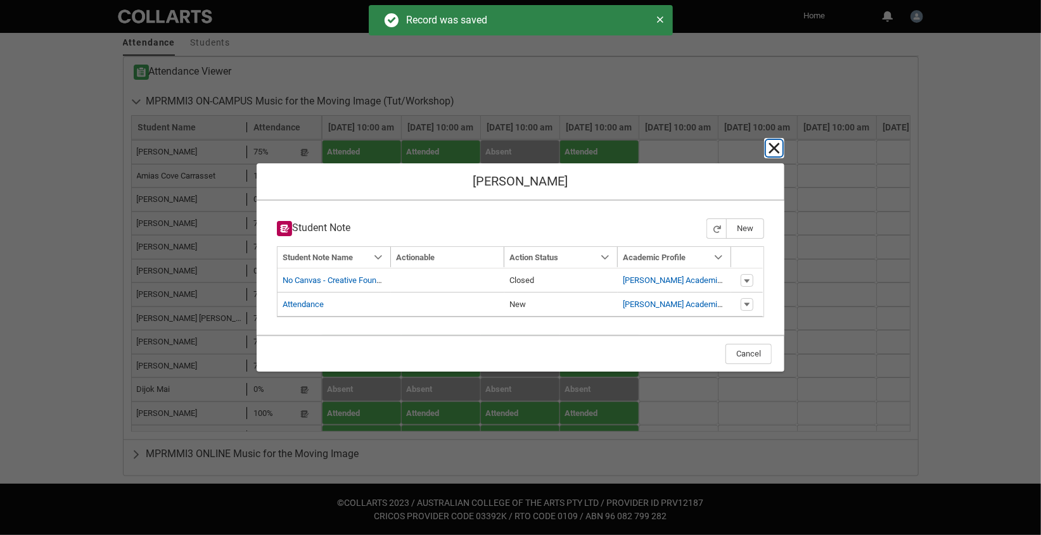
click at [772, 150] on lightning-primitive-icon "button" at bounding box center [774, 148] width 15 height 15
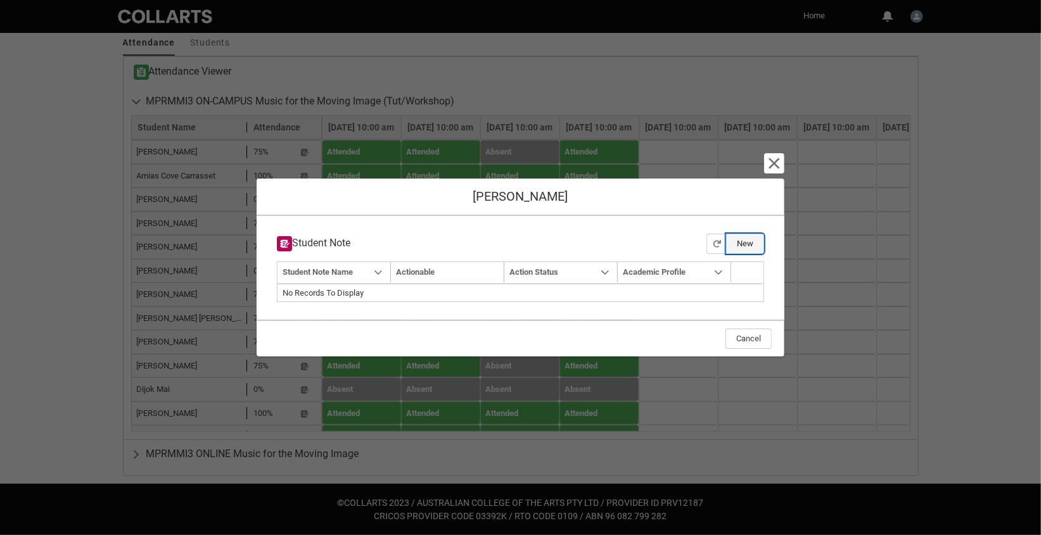
click at [746, 244] on button "New" at bounding box center [745, 244] width 38 height 20
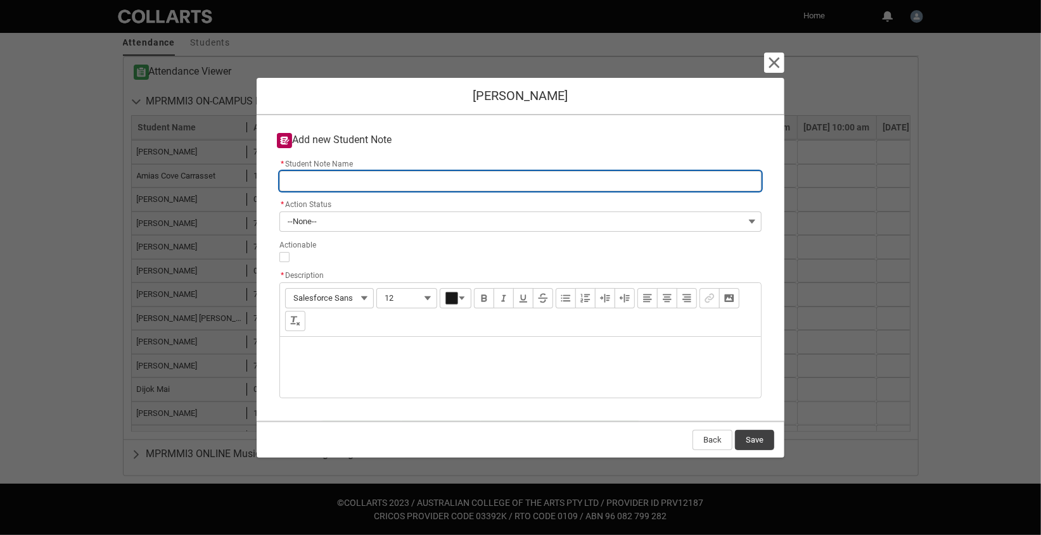
click at [336, 181] on input "* Student Note Name" at bounding box center [520, 181] width 482 height 20
type lightning-primitive-input-simple "Attendance"
type input "Attendance"
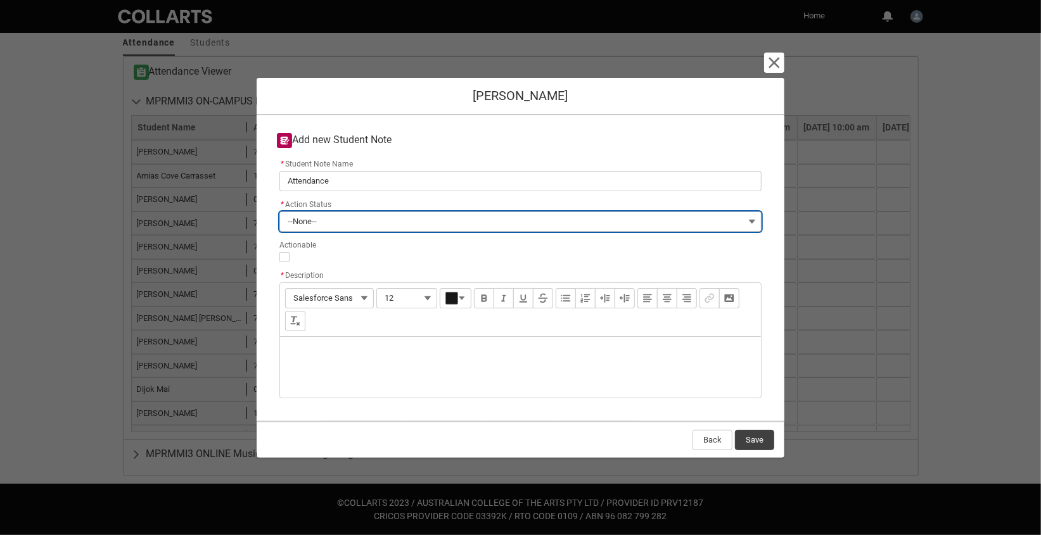
drag, startPoint x: 343, startPoint y: 224, endPoint x: 342, endPoint y: 231, distance: 7.1
click at [343, 224] on button "--None--" at bounding box center [520, 222] width 482 height 20
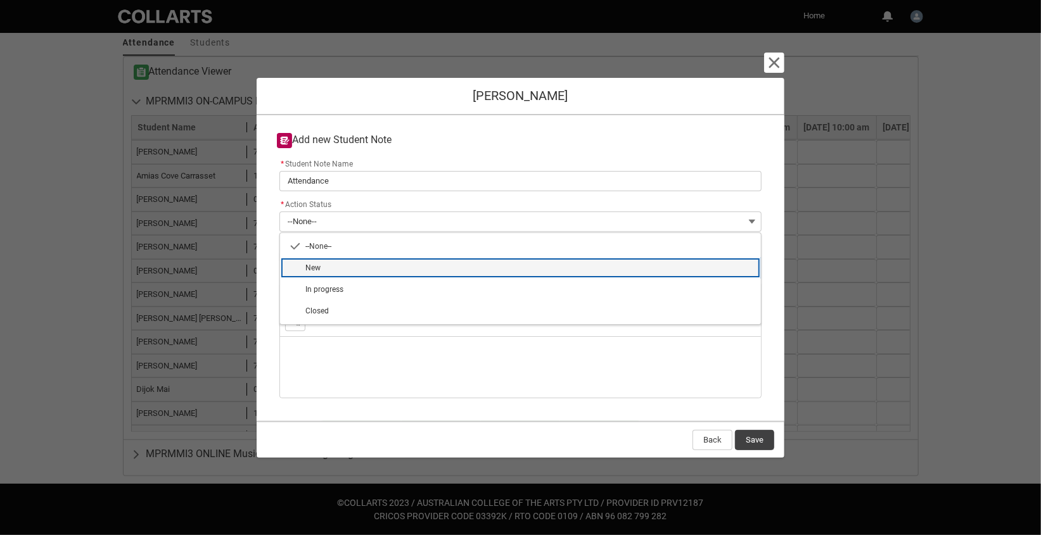
click at [327, 268] on span "New" at bounding box center [529, 267] width 448 height 11
type lightning-combobox "New"
type lightning-picklist "New"
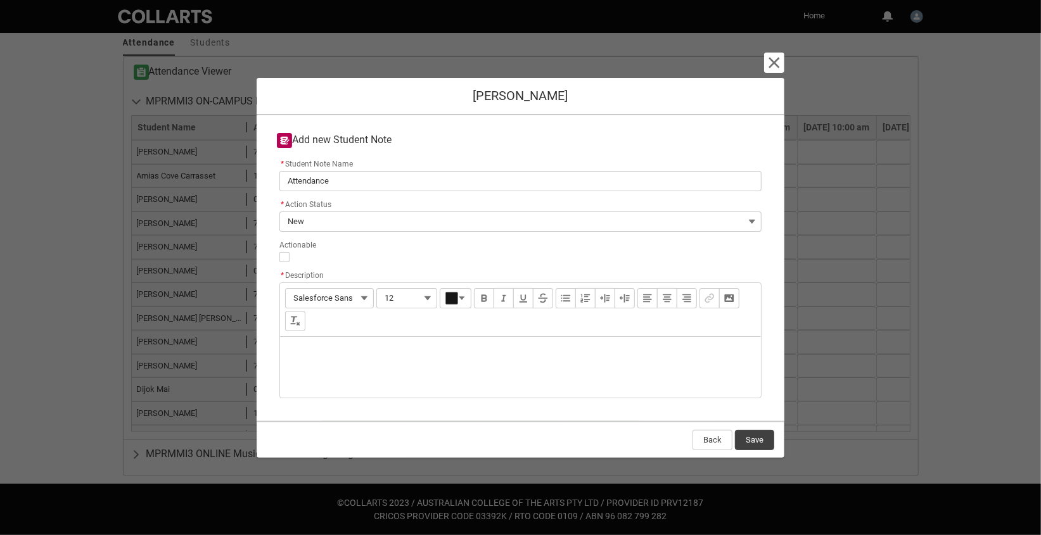
click at [298, 349] on div "Description" at bounding box center [520, 367] width 481 height 61
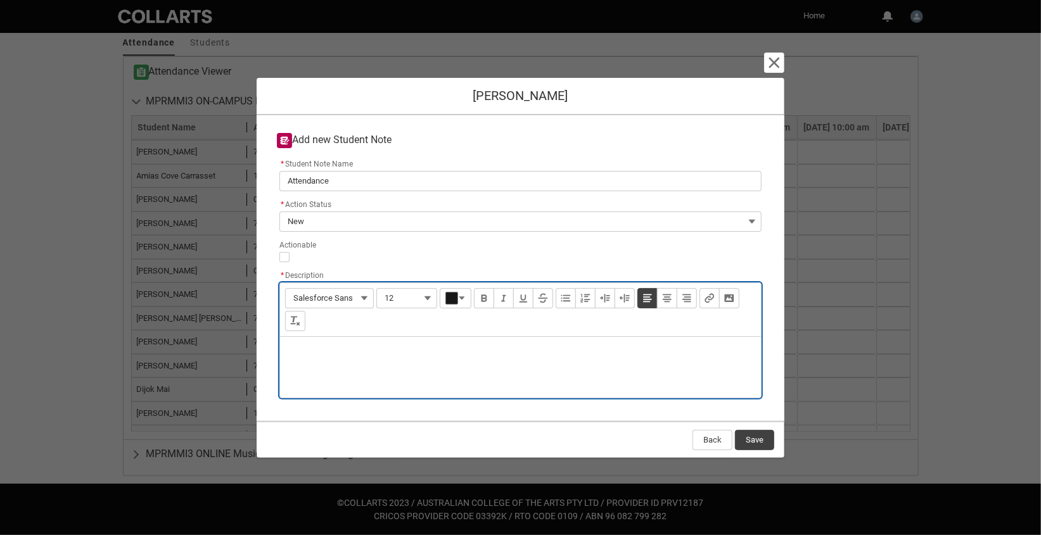
type lightning-input-rich-text "<p>W</p>"
type lightning-input-rich-text "<p>Was in attendance through </p>"
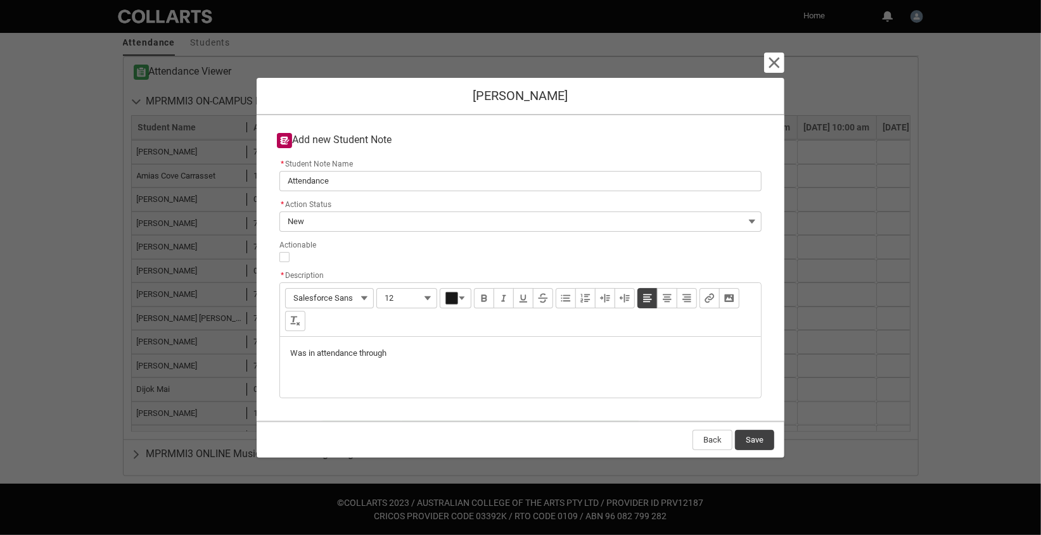
click at [407, 349] on p "Was in attendance through" at bounding box center [520, 353] width 461 height 13
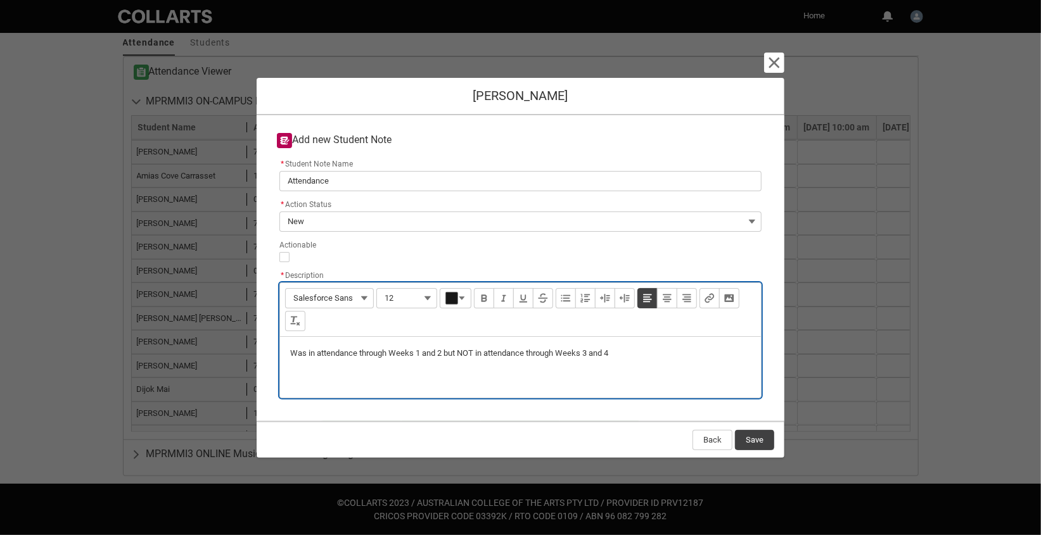
type lightning-input-rich-text "<p>Was in attendance through Weeks 1 and 2 but NOT in attendance through Weeks …"
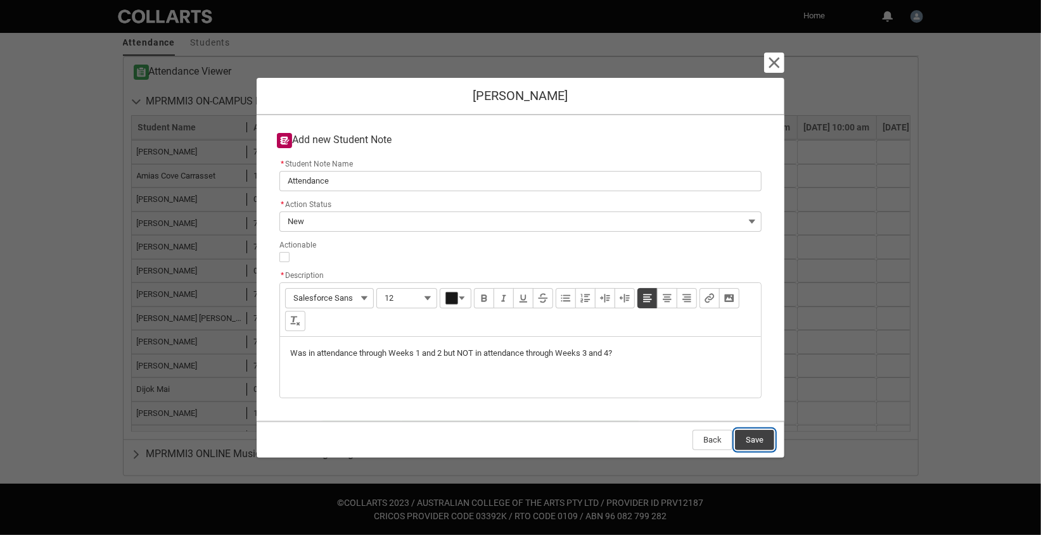
click at [758, 440] on button "Save" at bounding box center [754, 440] width 39 height 20
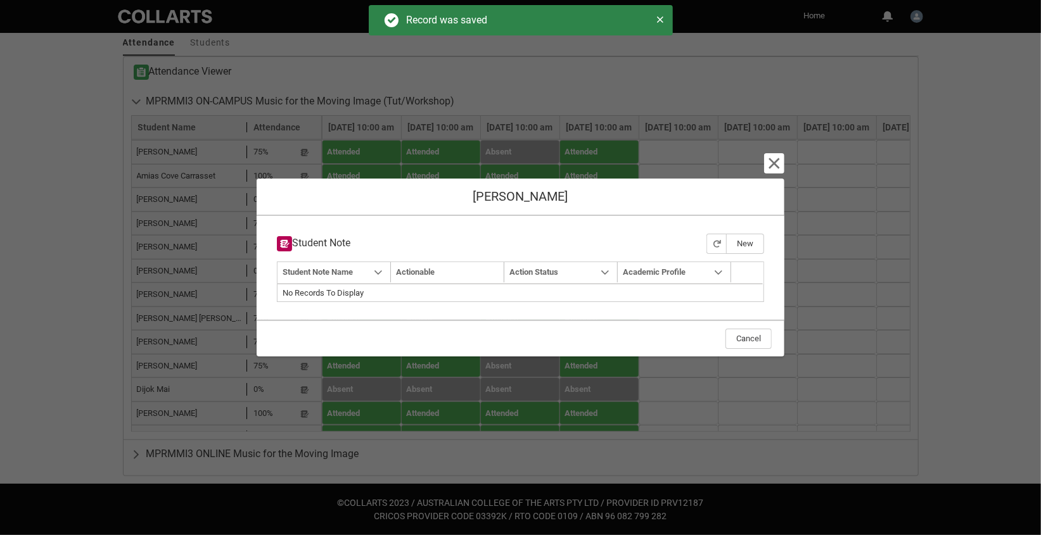
type input "179"
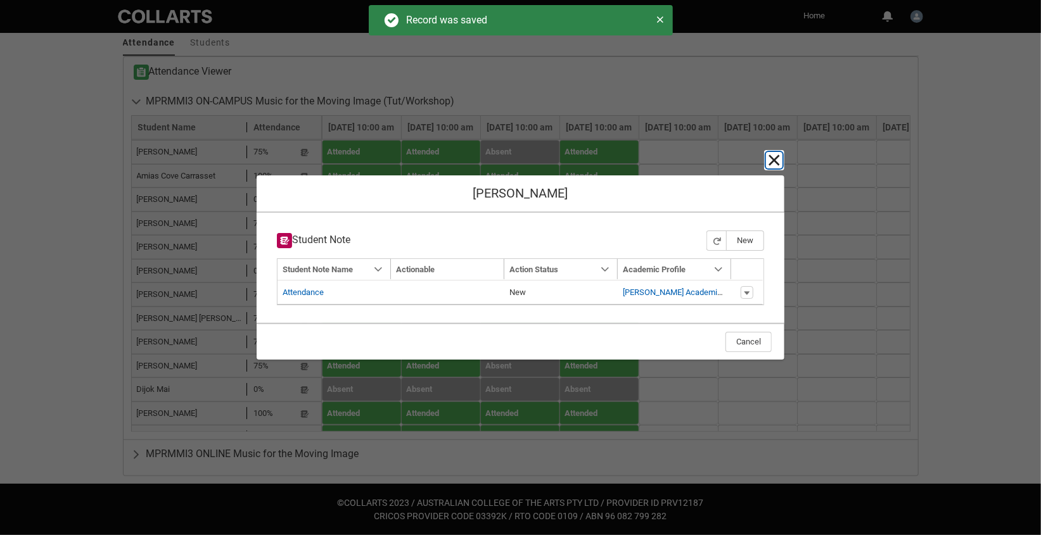
click at [778, 158] on lightning-primitive-icon "button" at bounding box center [774, 160] width 15 height 15
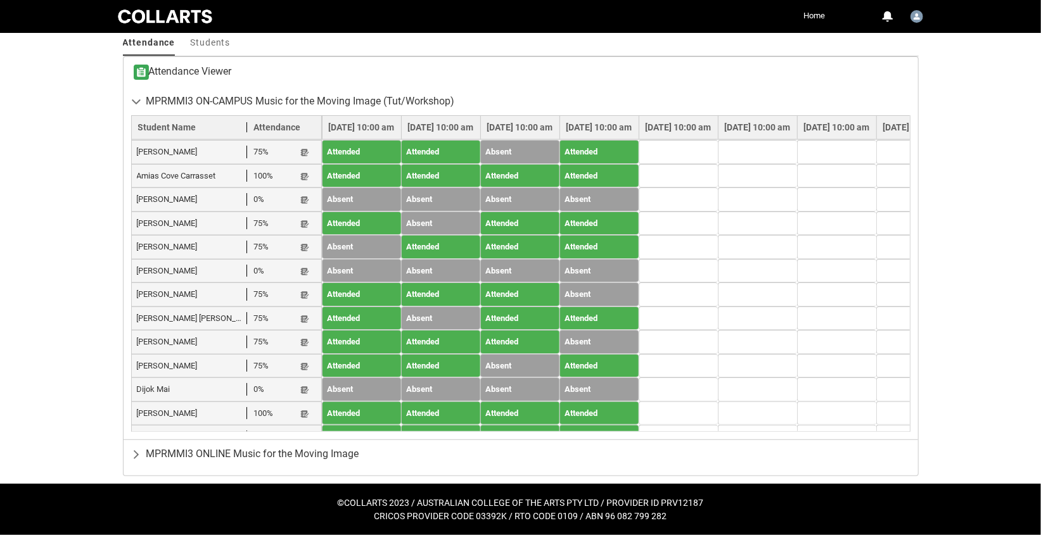
scroll to position [374, 0]
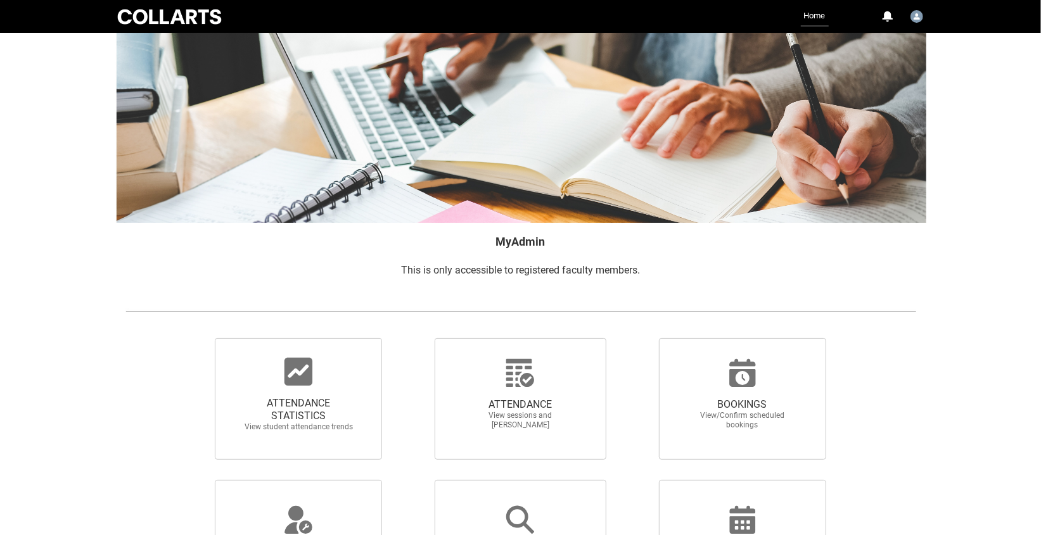
click at [317, 379] on div at bounding box center [299, 372] width 122 height 30
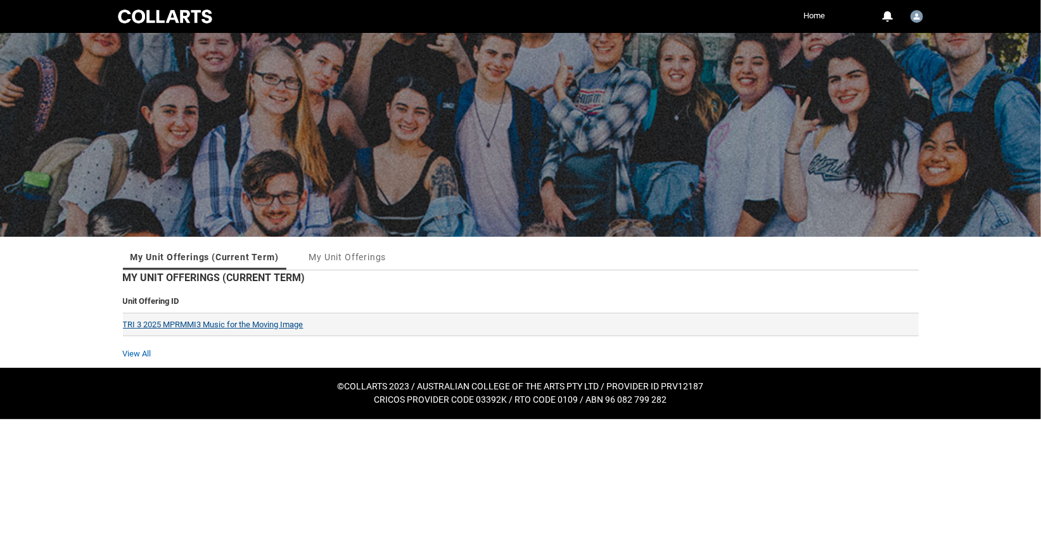
click at [206, 324] on link "TRI 3 2025 MPRMMI3 Music for the Moving Image" at bounding box center [213, 325] width 181 height 10
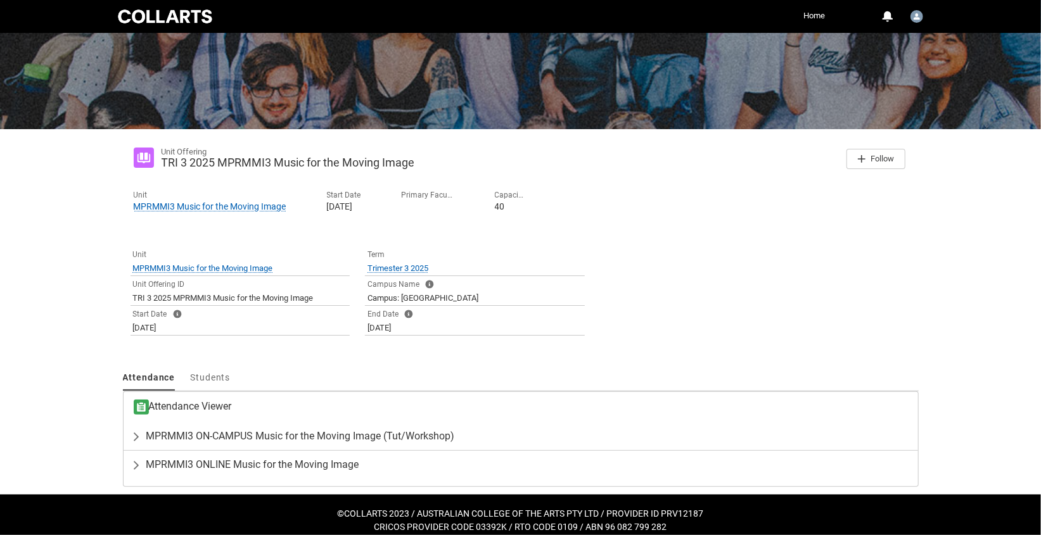
scroll to position [118, 0]
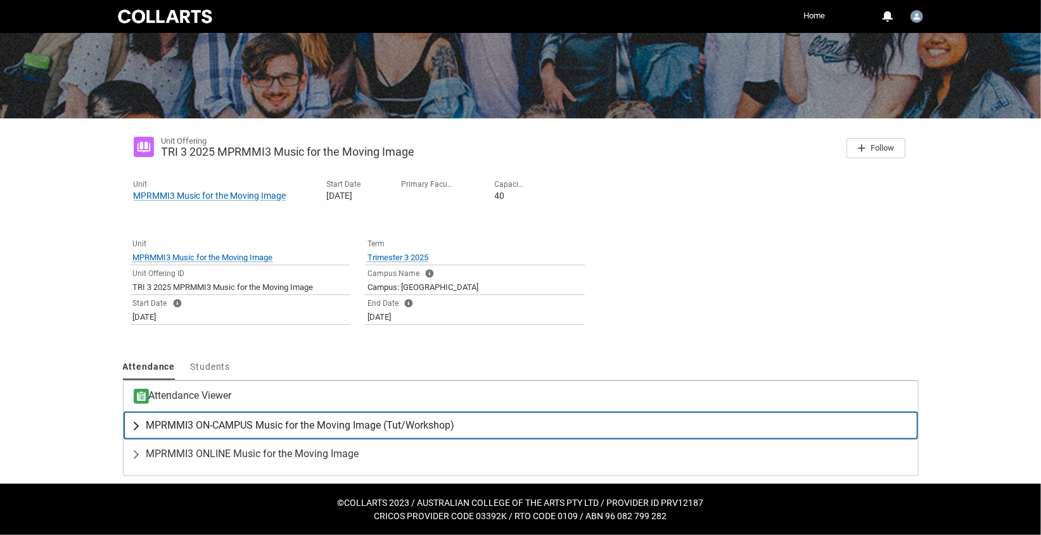
click at [314, 426] on span "MPRMMI3 ON-CAMPUS Music for the Moving Image (Tut/Workshop)" at bounding box center [300, 425] width 309 height 13
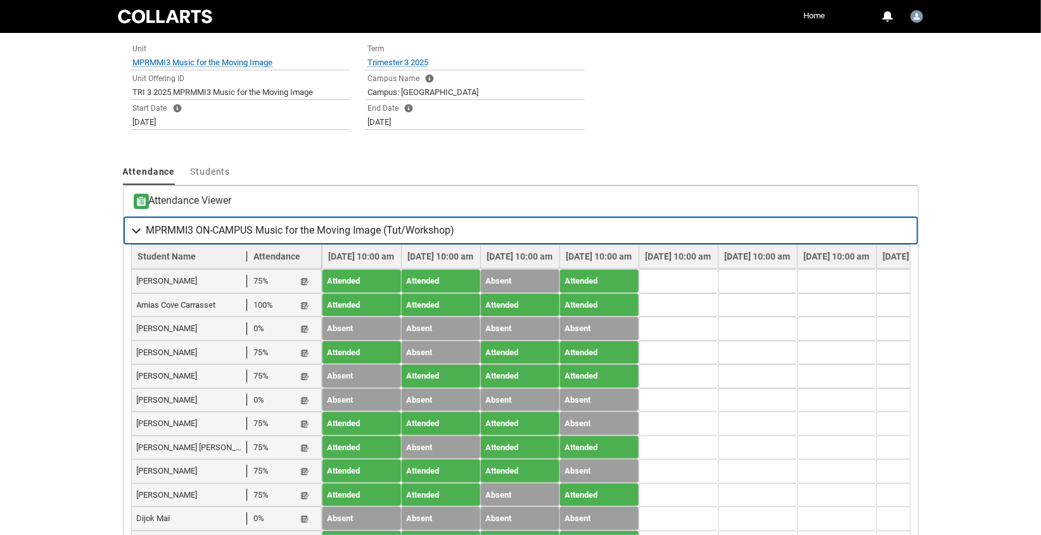
scroll to position [314, 0]
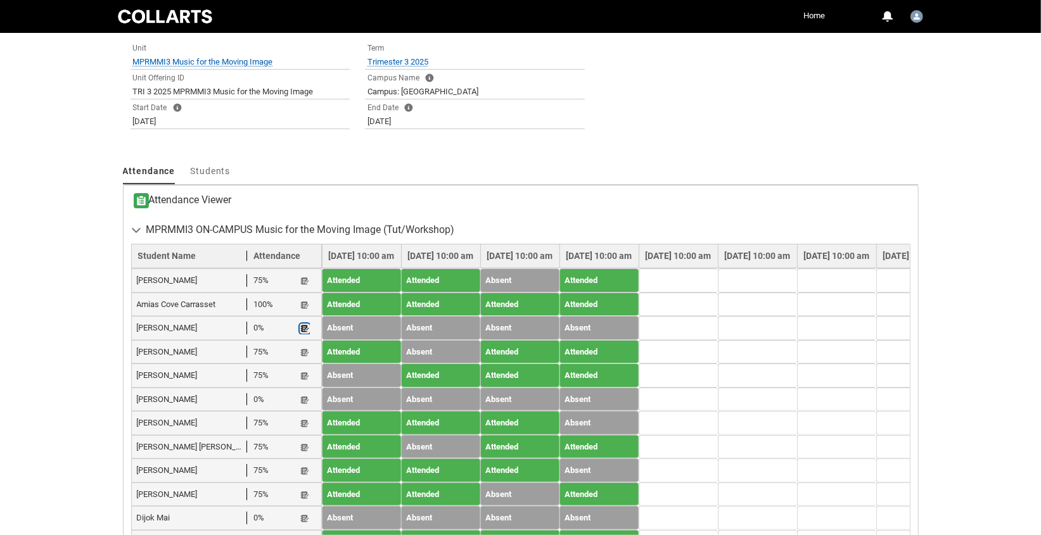
click at [305, 324] on lightning-primitive-icon "button" at bounding box center [304, 329] width 9 height 10
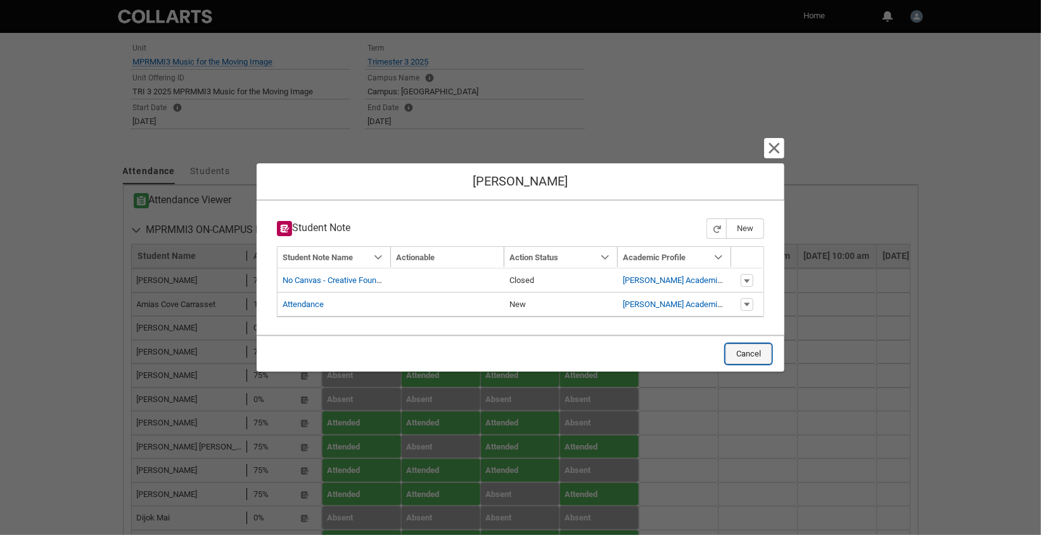
click at [755, 354] on button "Cancel" at bounding box center [749, 354] width 46 height 20
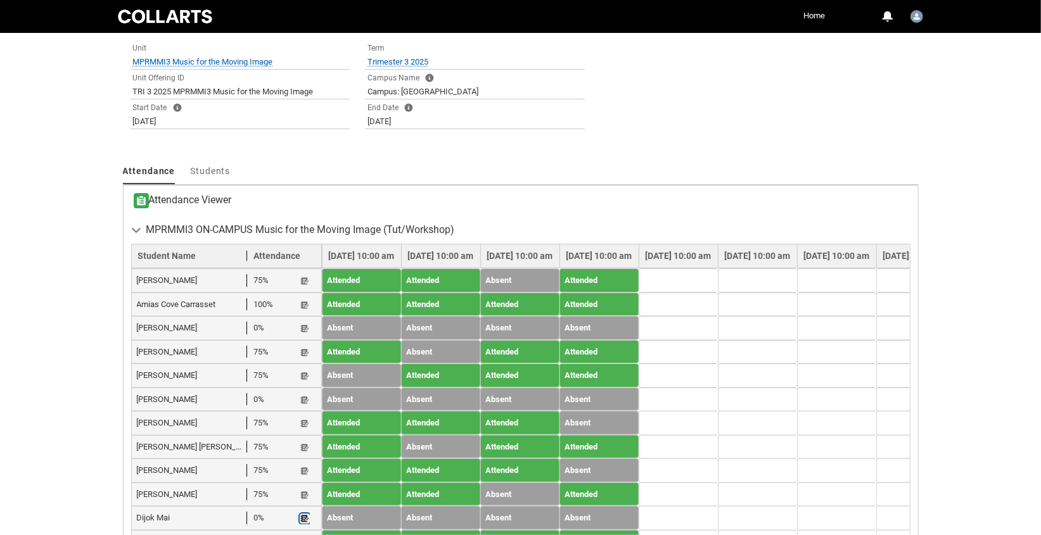
click at [304, 515] on lightning-primitive-icon "button" at bounding box center [304, 520] width 9 height 10
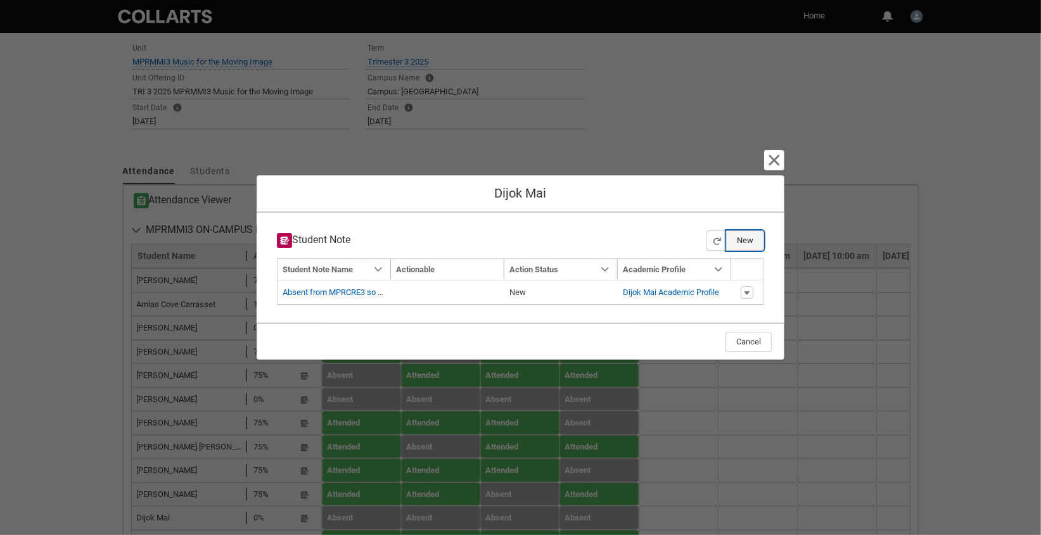
click at [751, 240] on button "New" at bounding box center [745, 241] width 38 height 20
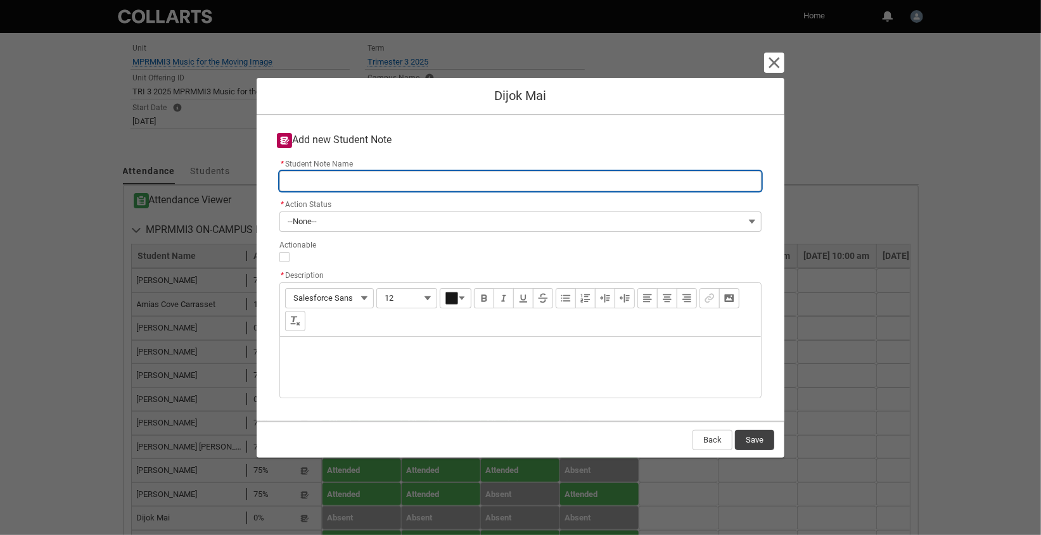
click at [342, 183] on input "* Student Note Name" at bounding box center [520, 181] width 482 height 20
type lightning-primitive-input-simple "Attendance"
type input "Attendance"
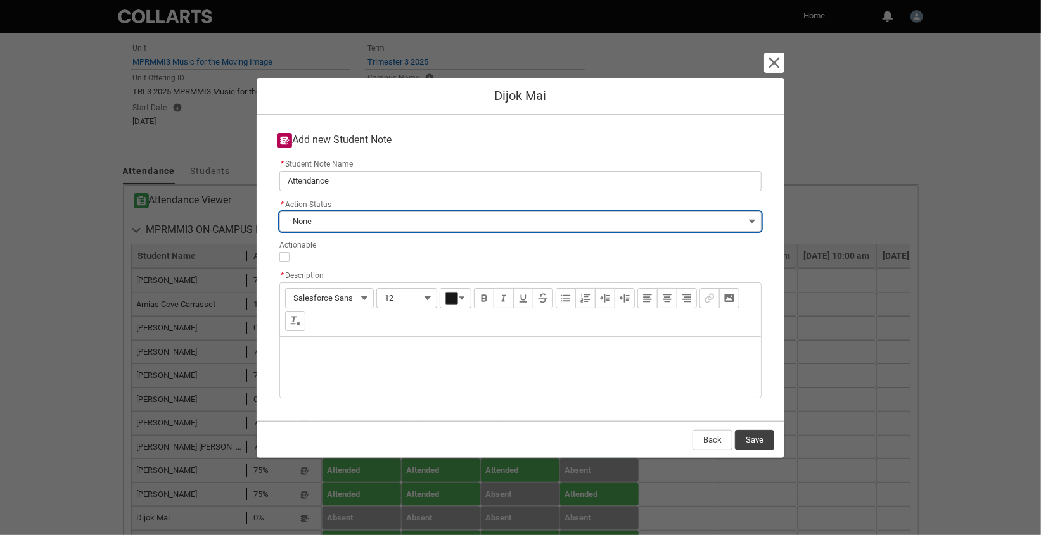
click at [330, 219] on button "--None--" at bounding box center [520, 222] width 482 height 20
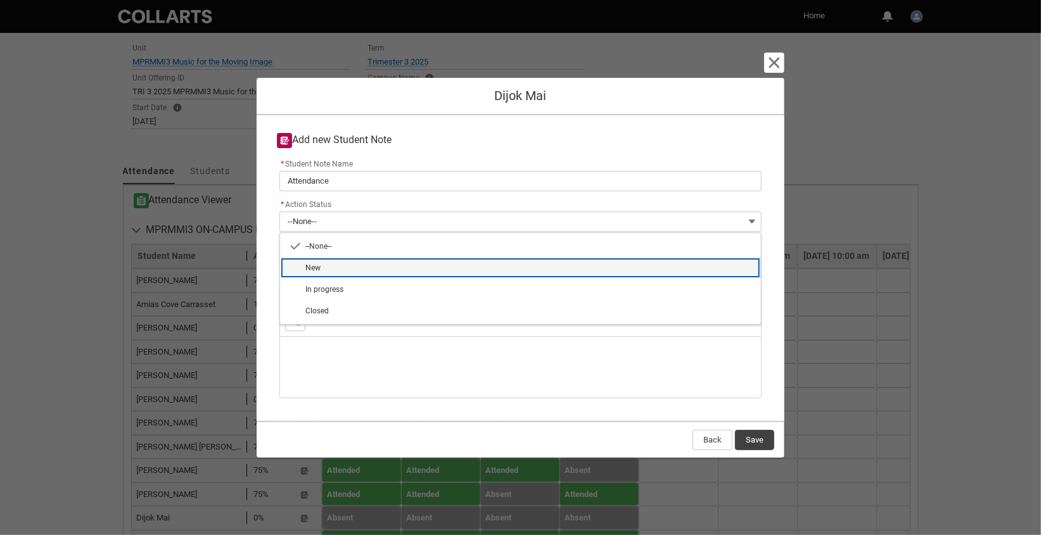
click at [323, 266] on span "New" at bounding box center [529, 267] width 448 height 11
type lightning-combobox "New"
type lightning-picklist "New"
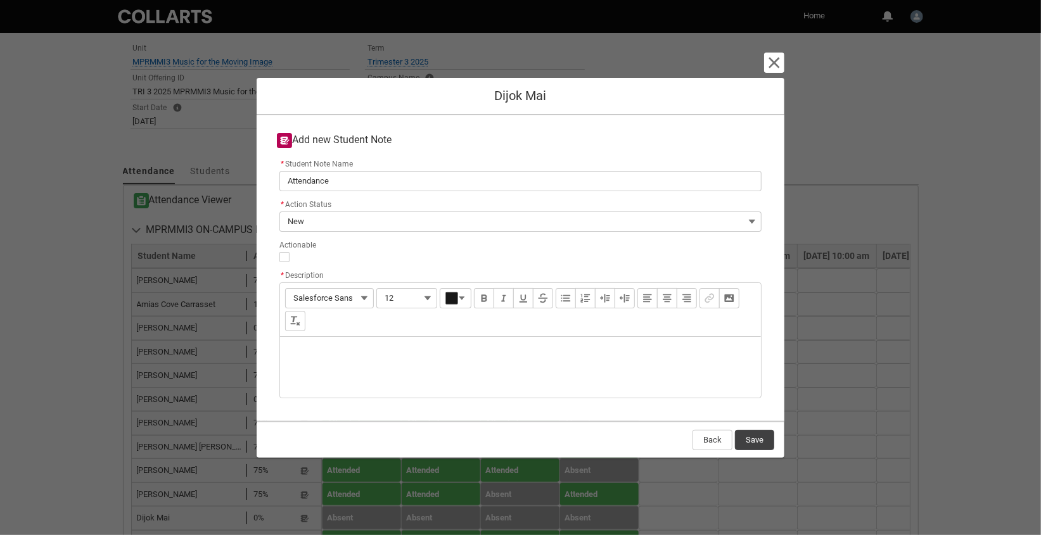
click at [325, 350] on div "Description" at bounding box center [520, 367] width 481 height 61
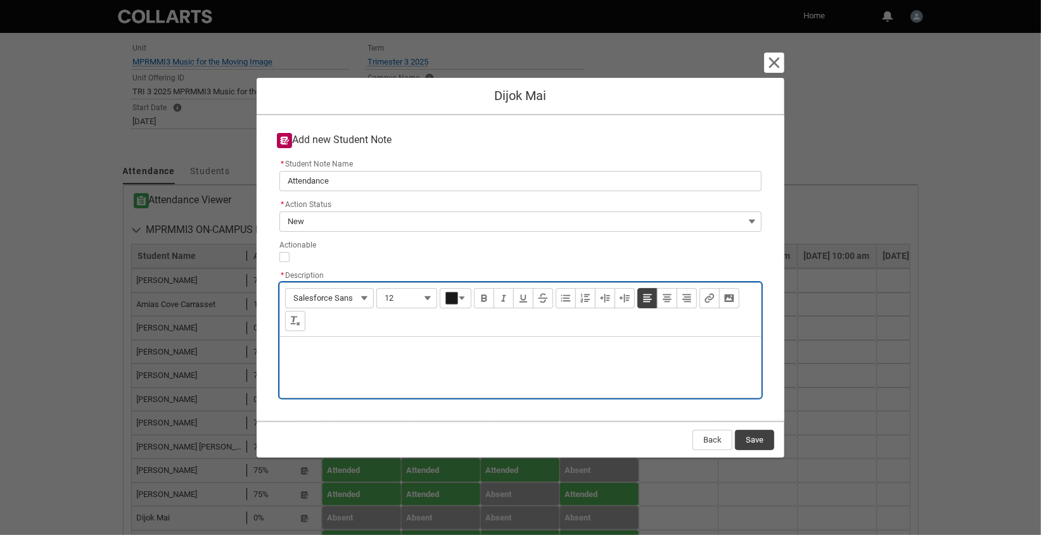
paste div "Description"
type lightning-input-rich-text "<p>Has missed the 1st 4 weeks, with no email contact ?</p>"
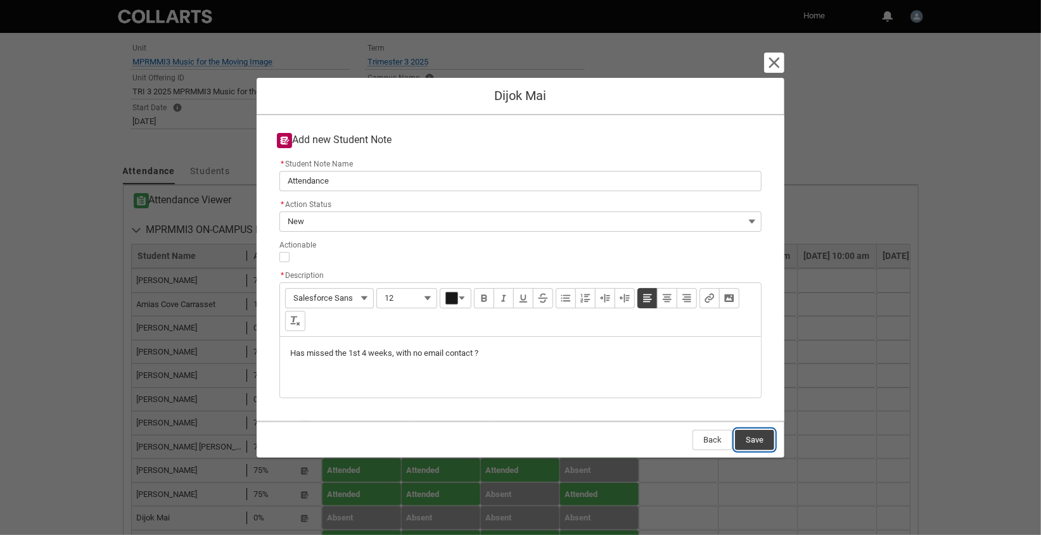
click at [754, 440] on button "Save" at bounding box center [754, 440] width 39 height 20
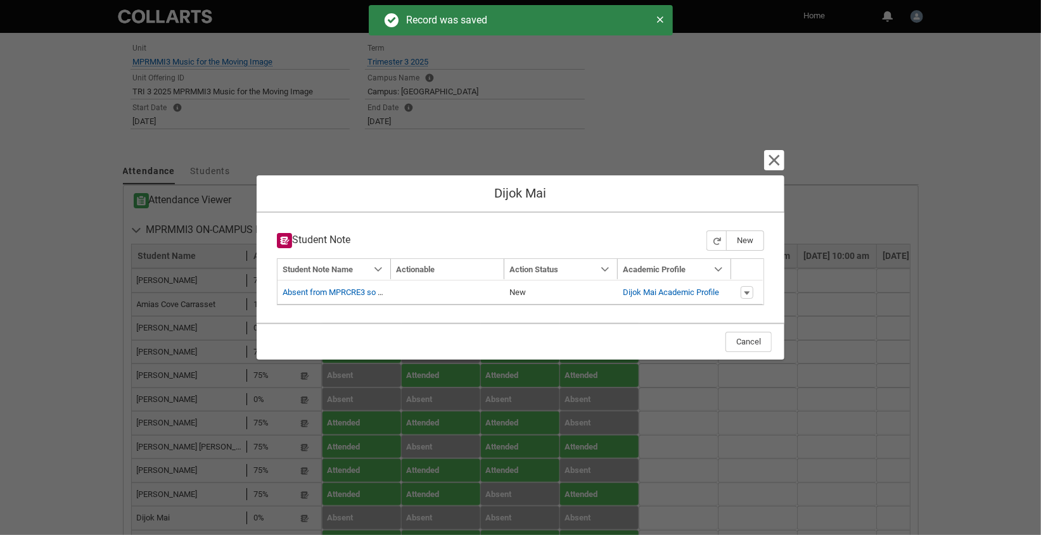
type input "179"
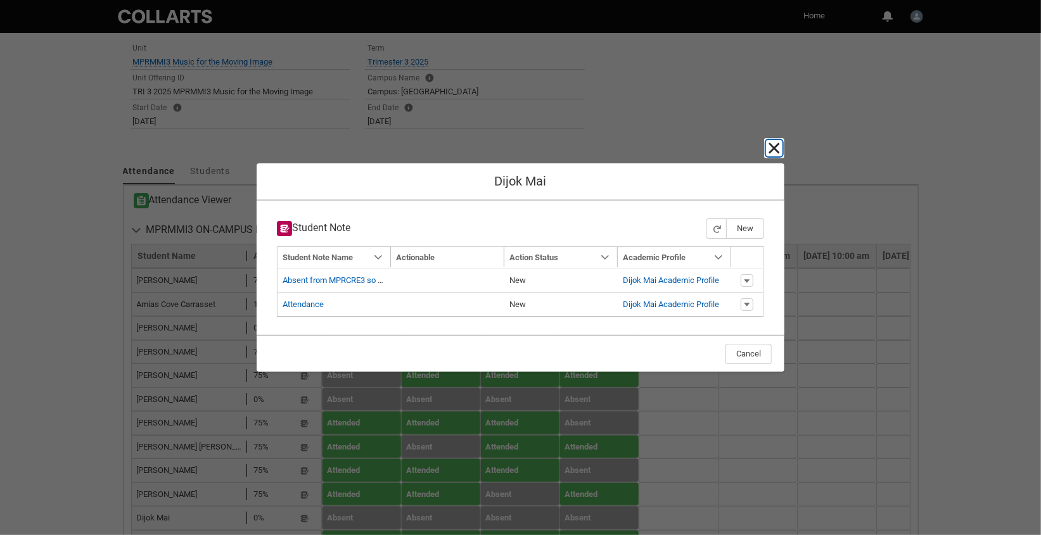
click at [772, 146] on lightning-primitive-icon "button" at bounding box center [774, 148] width 15 height 15
